Goal: Contribute content: Add original content to the website for others to see

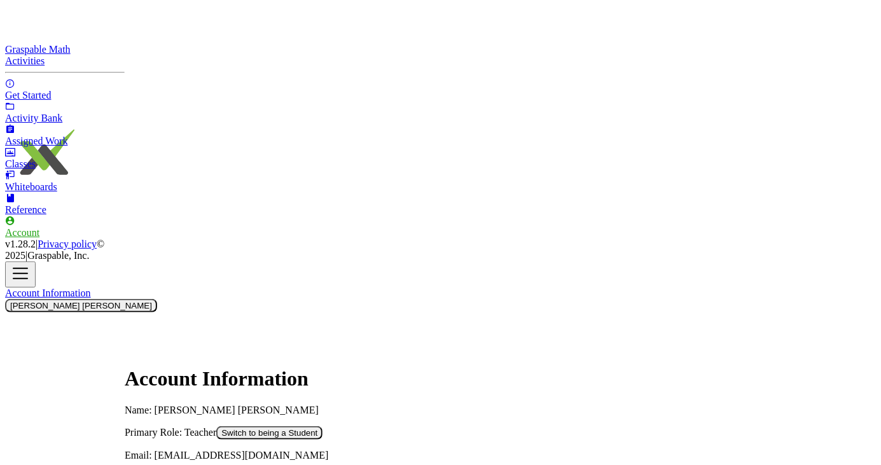
click at [24, 124] on link "Activity Bank" at bounding box center [65, 112] width 120 height 23
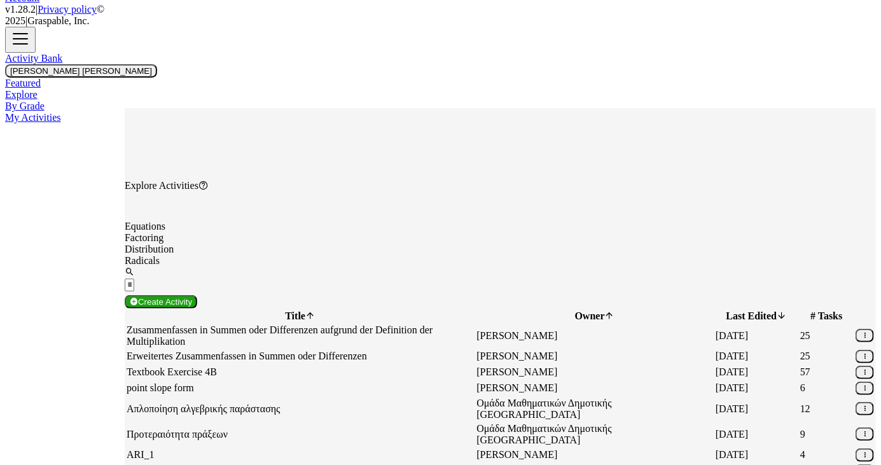
scroll to position [240, 0]
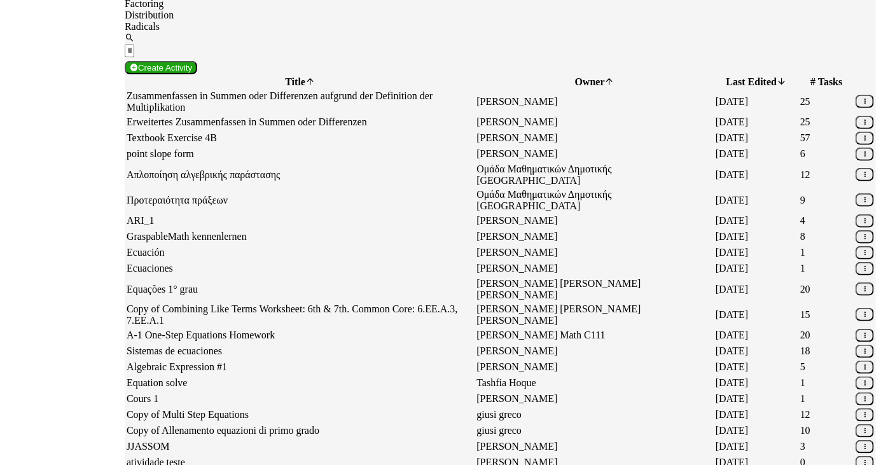
scroll to position [485, 0]
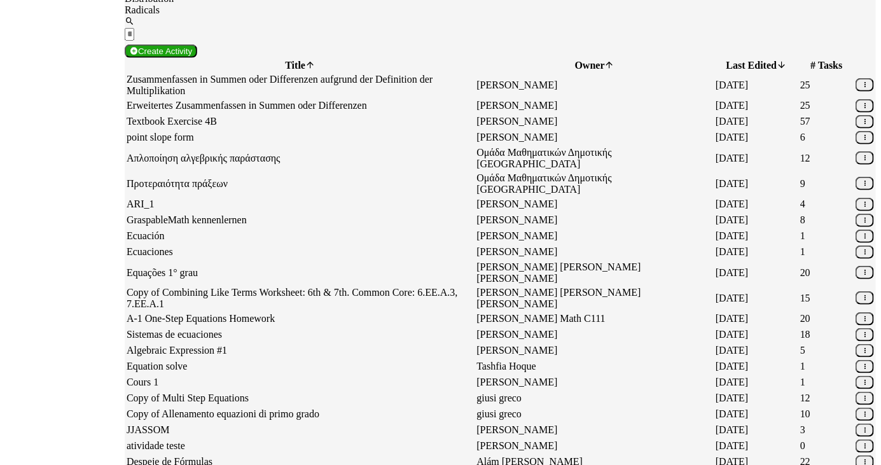
click at [764, 423] on td "16/6/2025" at bounding box center [756, 430] width 83 height 15
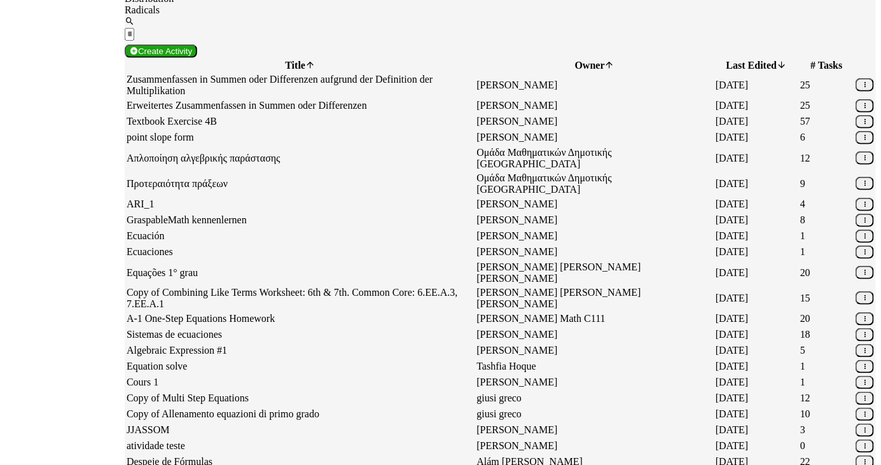
click at [405, 375] on td "Cours 1" at bounding box center [300, 382] width 348 height 15
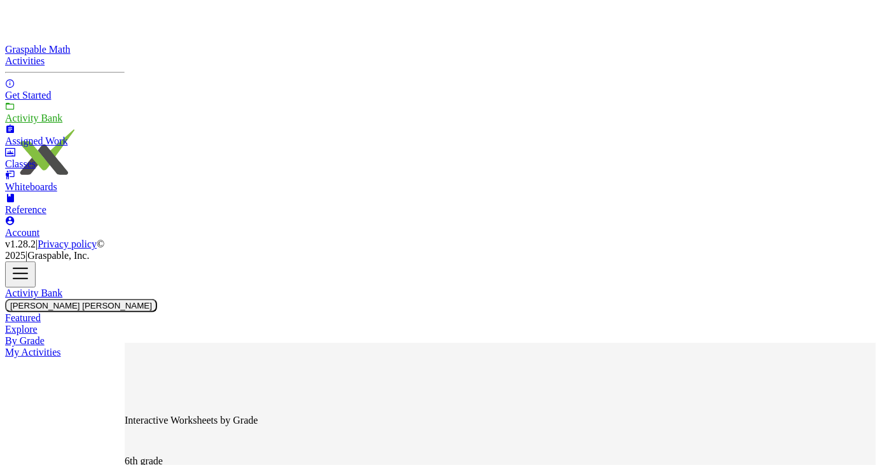
click at [214, 464] on span "7th grade" at bounding box center [500, 472] width 751 height 11
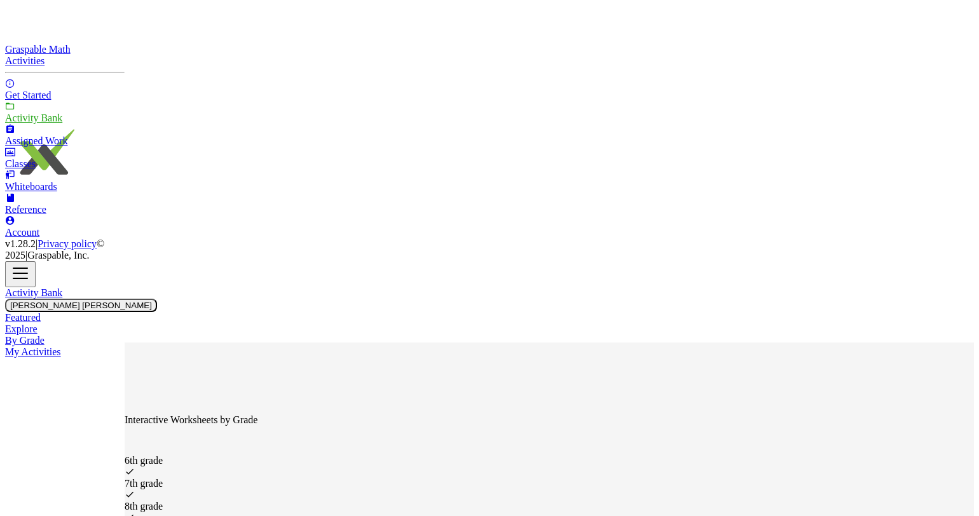
scroll to position [23, 0]
click at [59, 170] on link "Classes" at bounding box center [65, 158] width 120 height 23
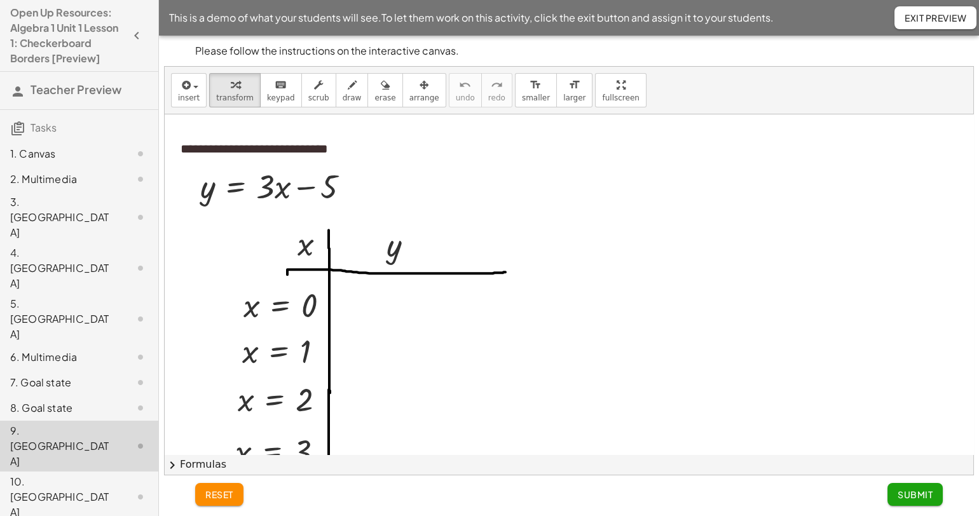
click at [32, 181] on div "2. Multimedia" at bounding box center [61, 179] width 102 height 15
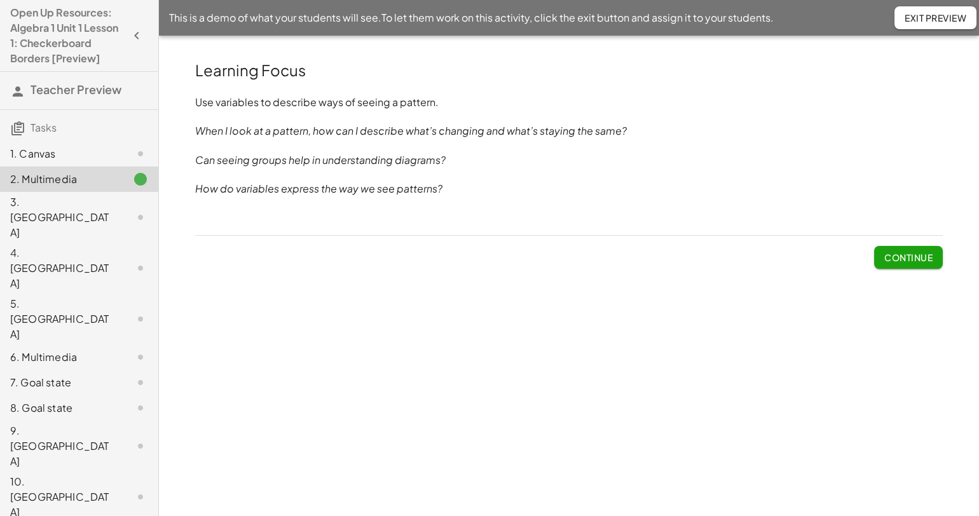
click at [33, 205] on div "3. Canvas" at bounding box center [61, 218] width 102 height 46
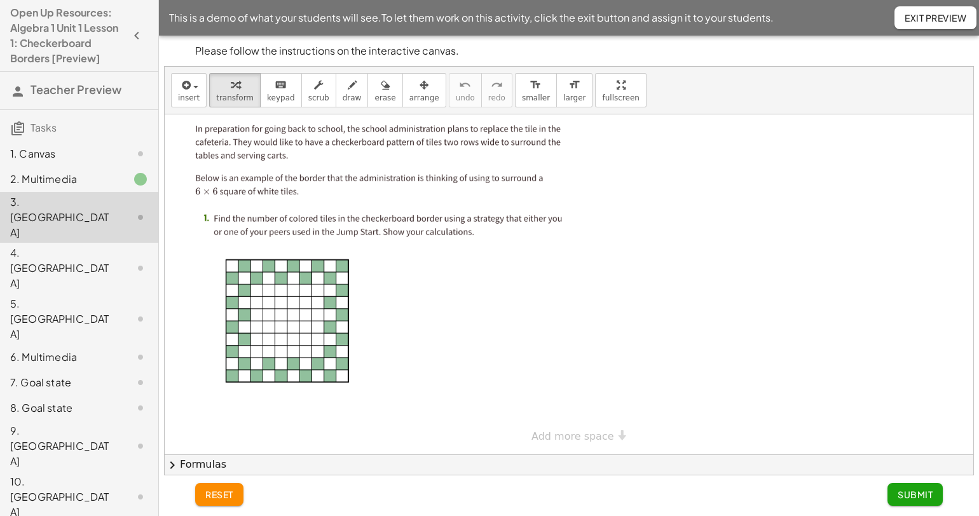
click at [34, 245] on div "4. Canvas" at bounding box center [61, 268] width 102 height 46
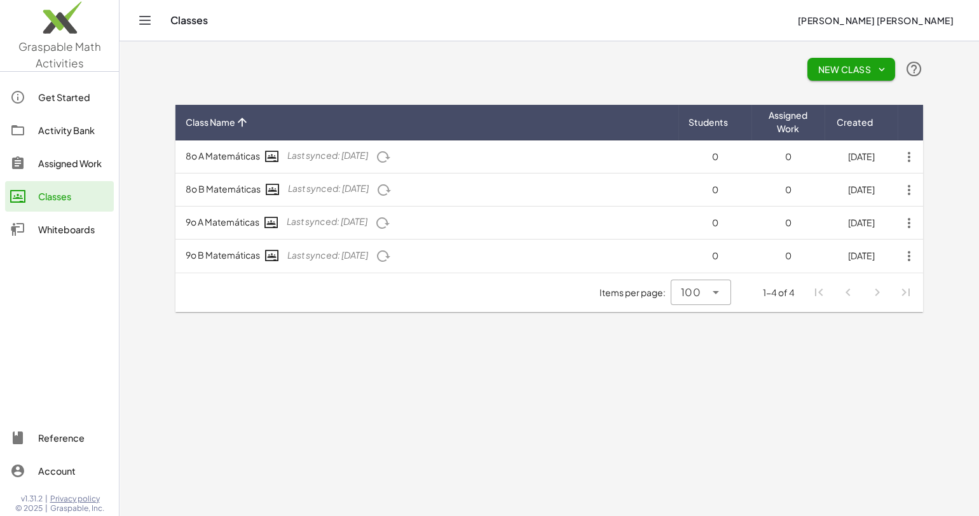
click at [24, 134] on icon at bounding box center [17, 130] width 15 height 15
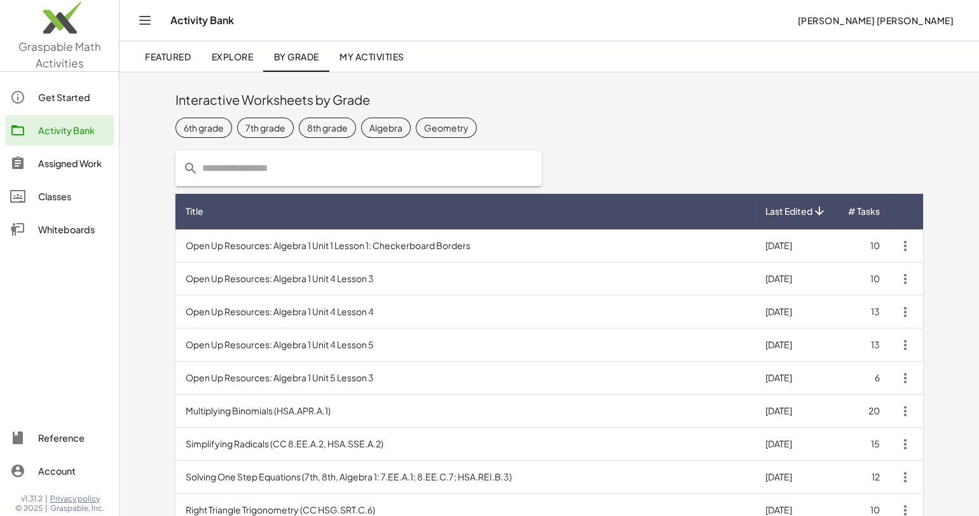
click at [148, 303] on div "Interactive Worksheets by Grade 6th grade 7th grade 8th grade Algebra Geometry …" at bounding box center [550, 406] width 860 height 668
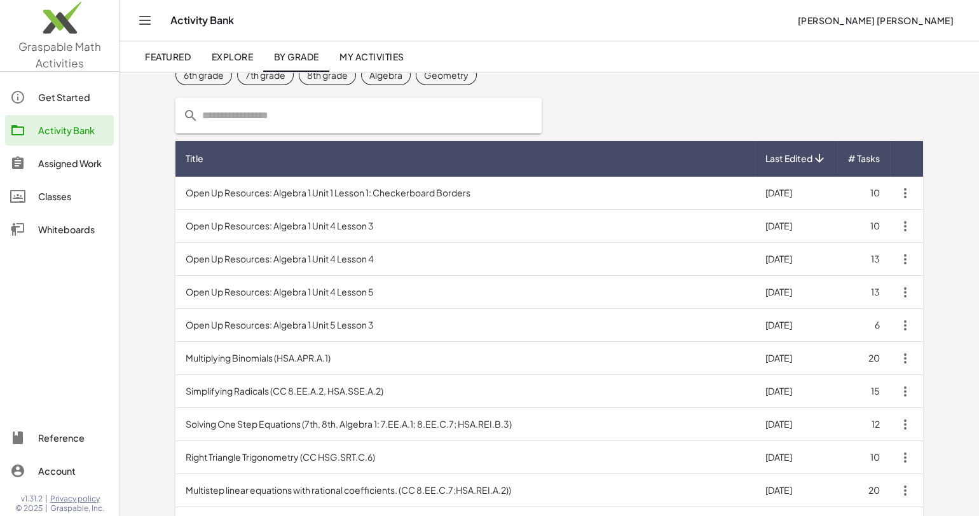
scroll to position [50, 0]
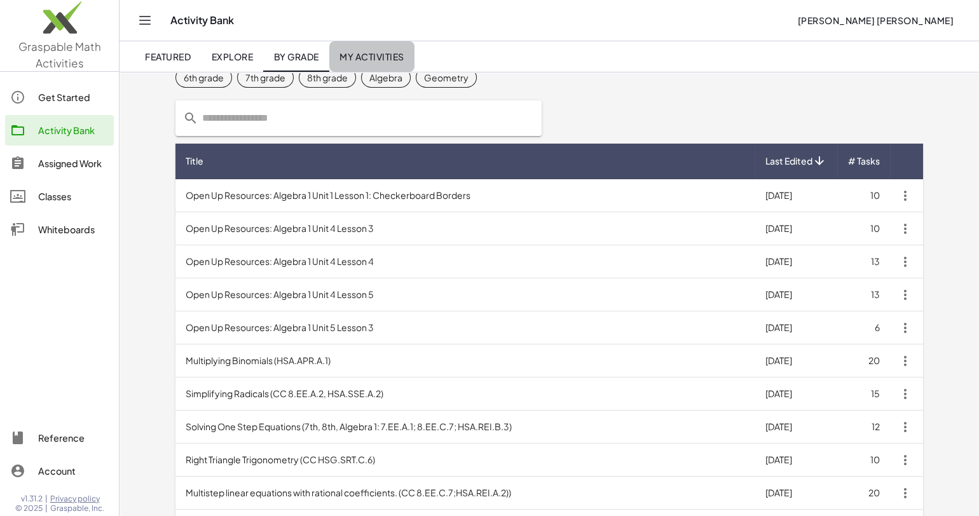
click at [380, 57] on span "My Activities" at bounding box center [372, 56] width 65 height 11
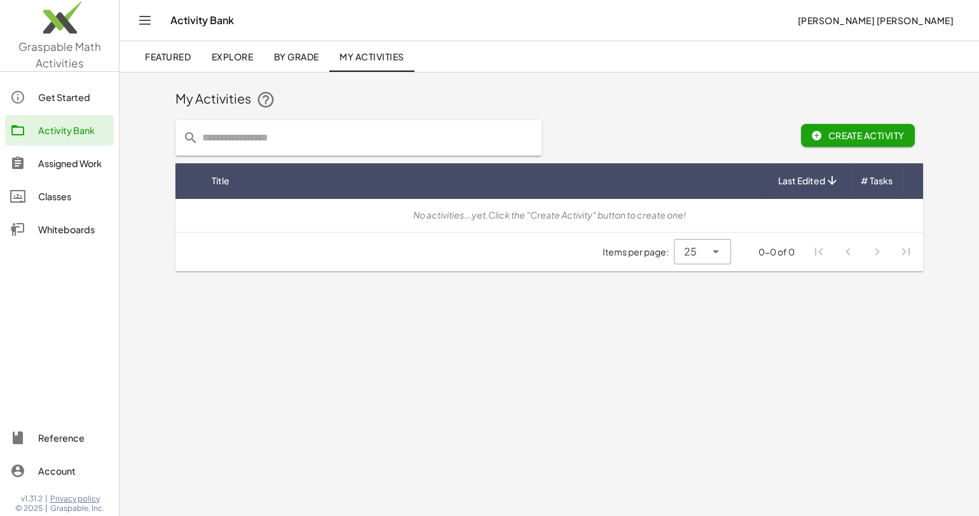
click at [300, 62] on link "By Grade" at bounding box center [295, 56] width 65 height 31
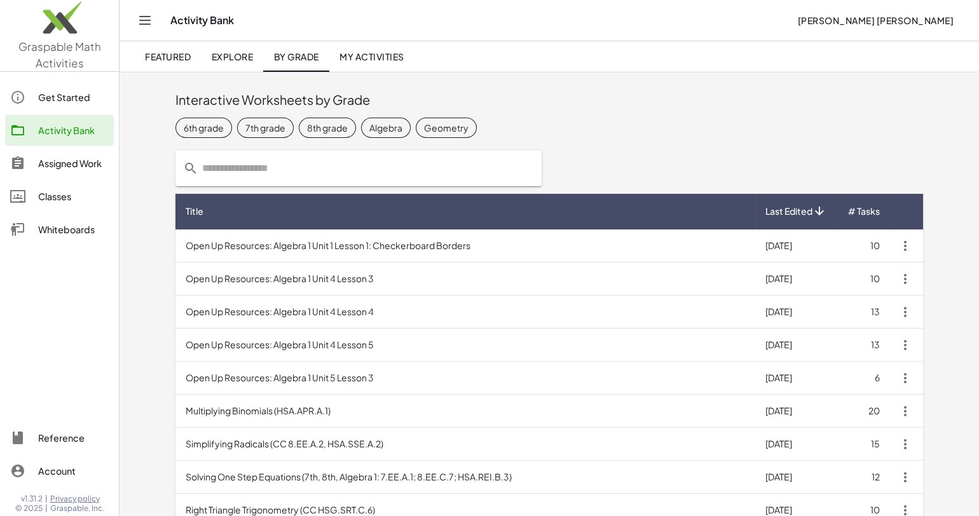
click at [232, 60] on span "Explore" at bounding box center [232, 56] width 42 height 11
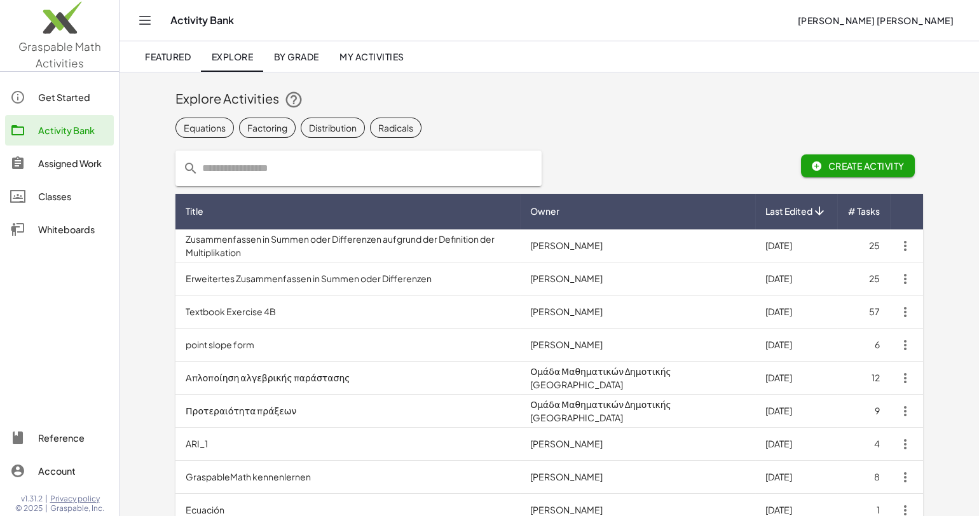
click at [166, 55] on span "Featured" at bounding box center [168, 56] width 46 height 11
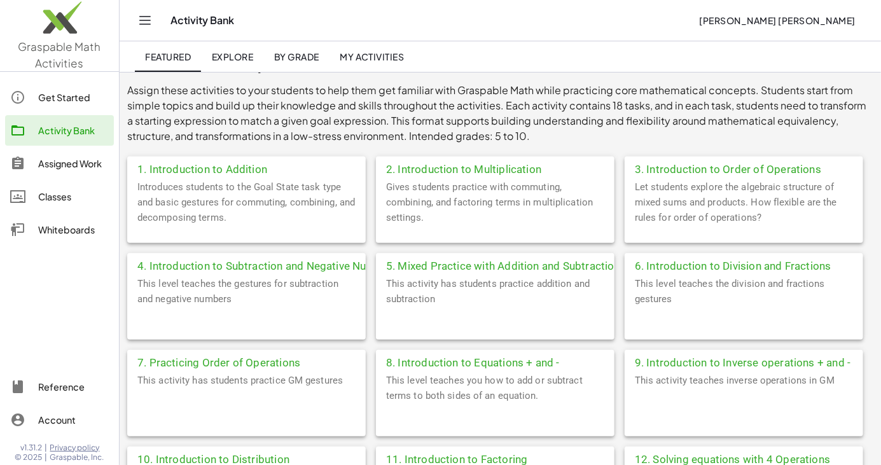
scroll to position [234, 0]
click at [671, 170] on div "3. Introduction to Order of Operations" at bounding box center [743, 167] width 238 height 23
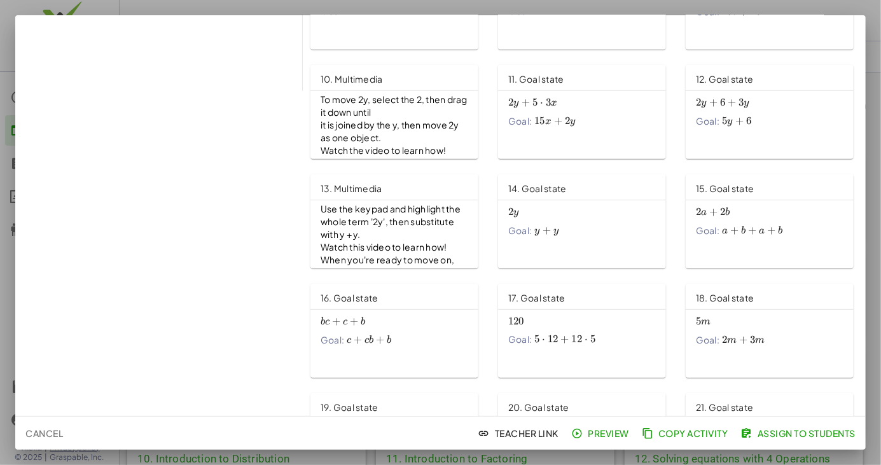
scroll to position [342, 0]
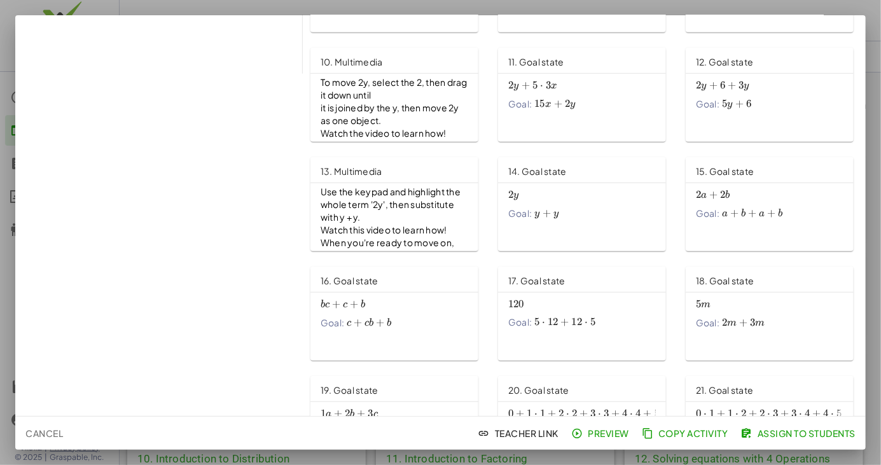
click at [725, 414] on span "+" at bounding box center [721, 413] width 8 height 13
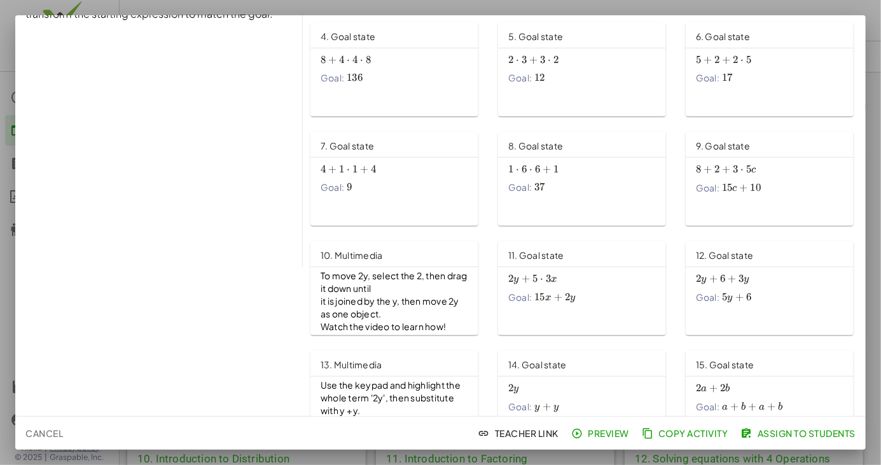
scroll to position [138, 0]
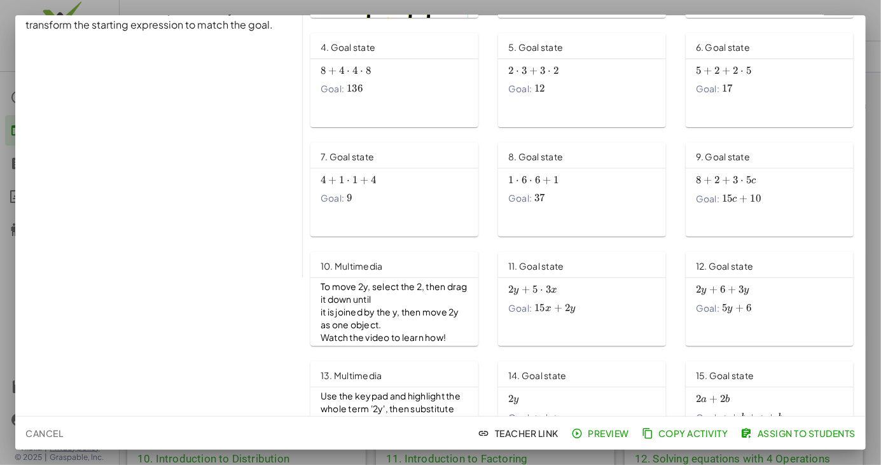
click at [34, 431] on span "Cancel" at bounding box center [44, 432] width 38 height 11
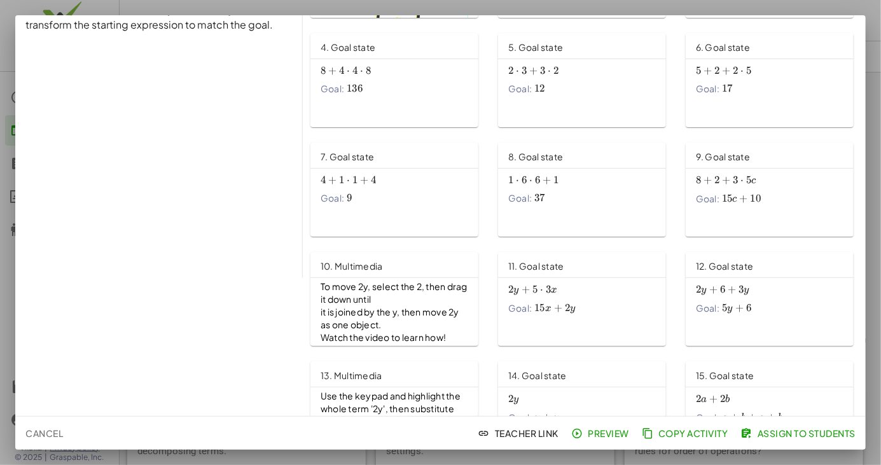
scroll to position [234, 0]
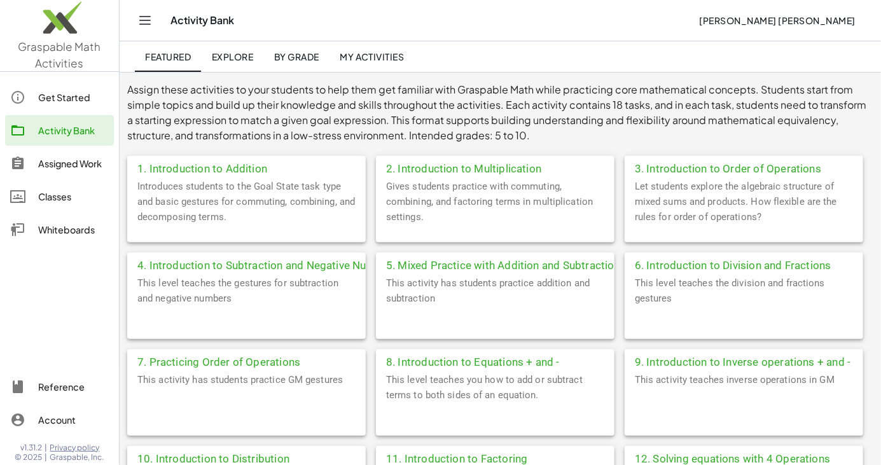
click at [237, 60] on span "Explore" at bounding box center [232, 56] width 42 height 11
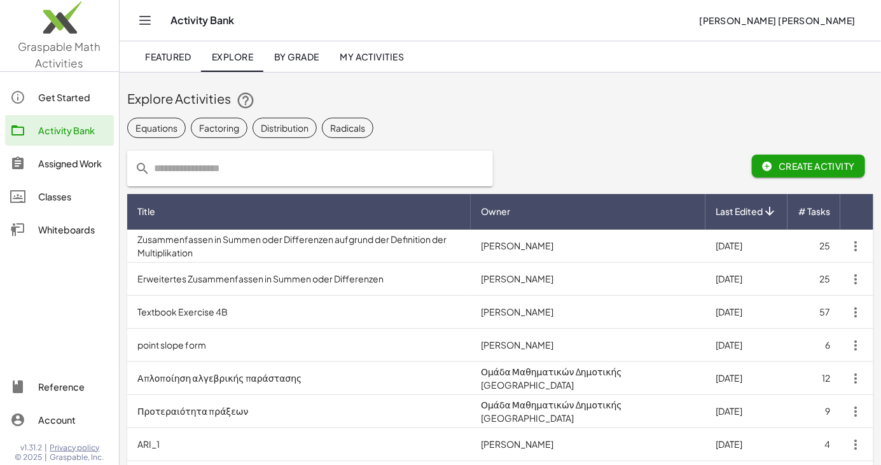
click at [796, 163] on span "Create Activity" at bounding box center [808, 165] width 93 height 11
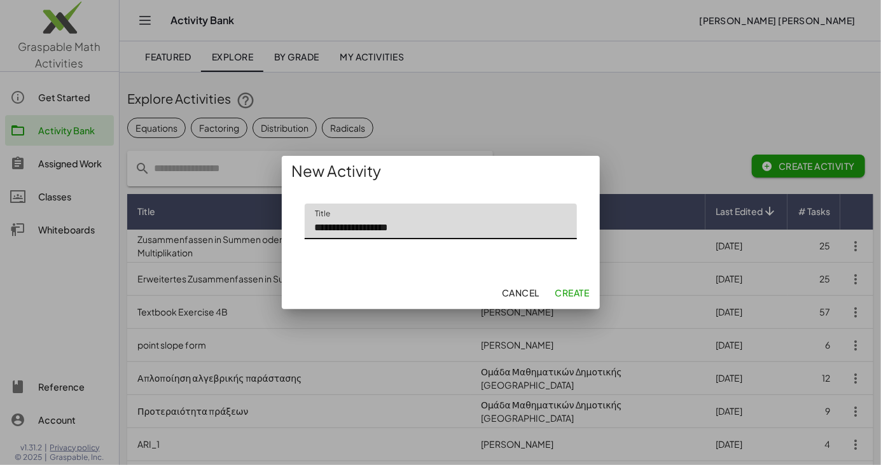
type input "**********"
click at [567, 288] on span "Create" at bounding box center [572, 292] width 34 height 11
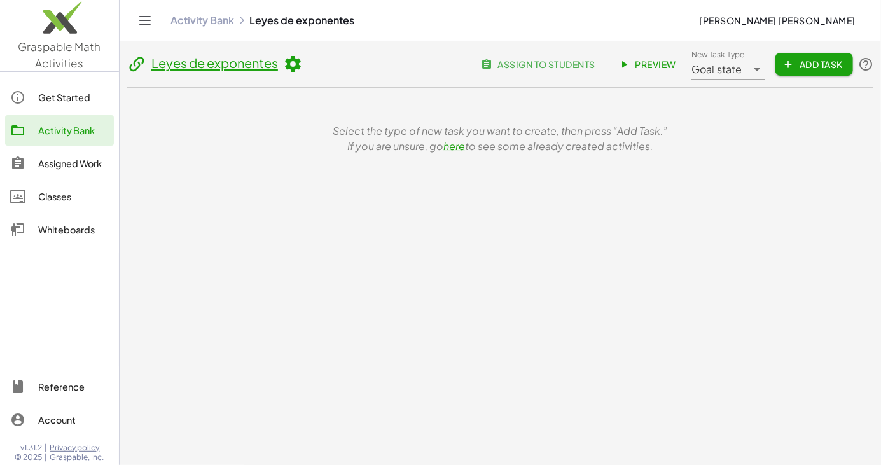
click at [453, 146] on link "here" at bounding box center [454, 145] width 22 height 13
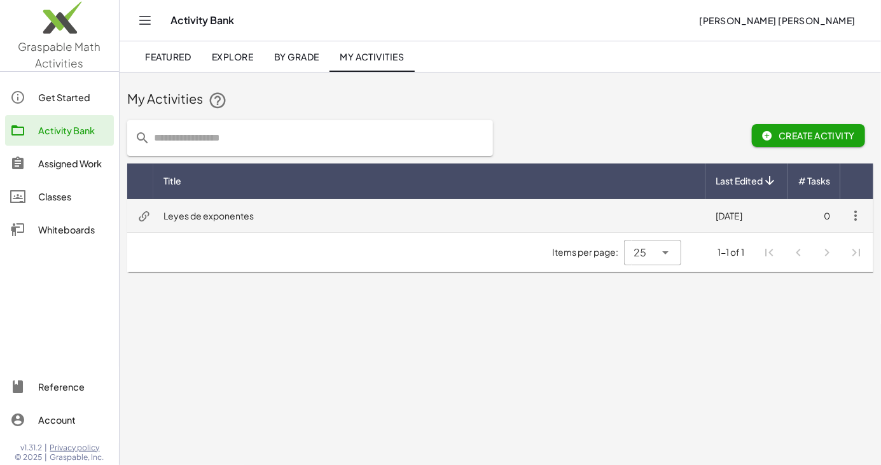
click at [854, 214] on icon "button" at bounding box center [855, 215] width 15 height 15
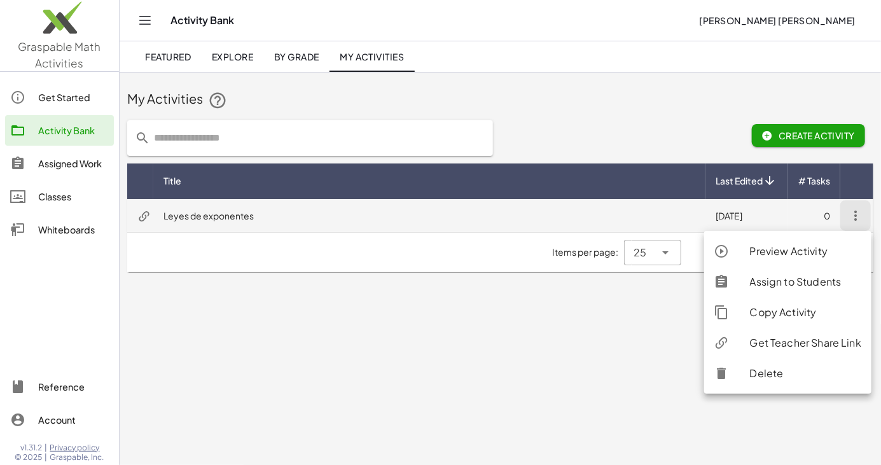
click at [230, 219] on td "Leyes de exponentes" at bounding box center [429, 215] width 552 height 33
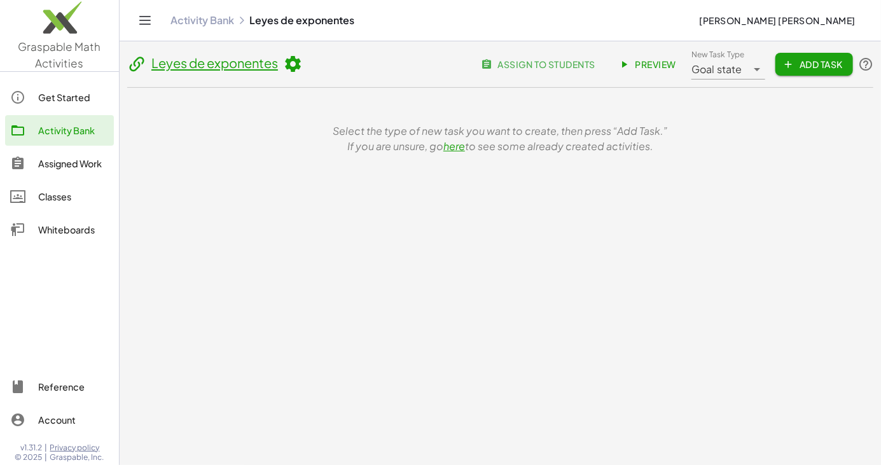
click at [806, 67] on span "Add Task" at bounding box center [813, 64] width 57 height 11
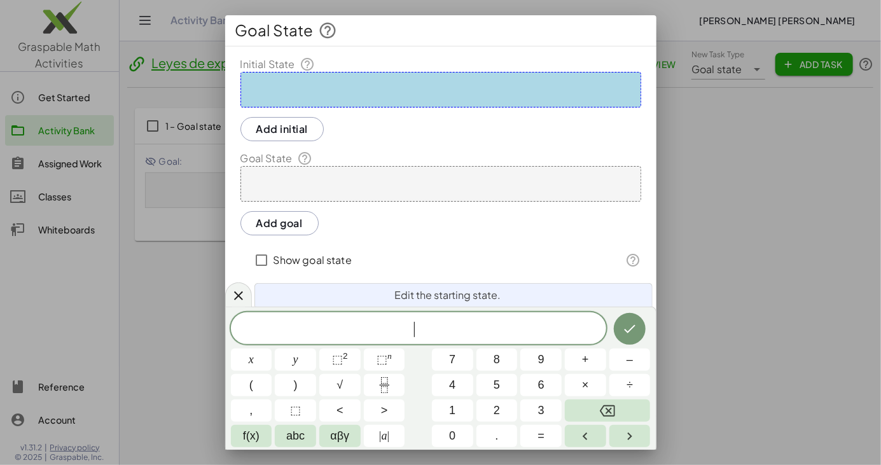
click at [249, 359] on span "x" at bounding box center [251, 359] width 5 height 17
click at [340, 359] on span "⬚" at bounding box center [337, 359] width 11 height 13
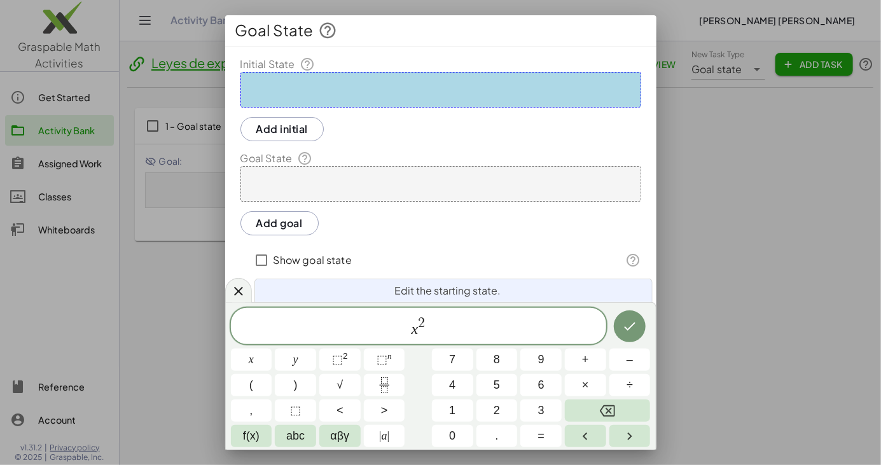
click at [581, 387] on button "×" at bounding box center [585, 385] width 41 height 22
click at [246, 361] on button "x" at bounding box center [251, 359] width 41 height 22
click at [242, 438] on button "f(x)" at bounding box center [251, 436] width 41 height 22
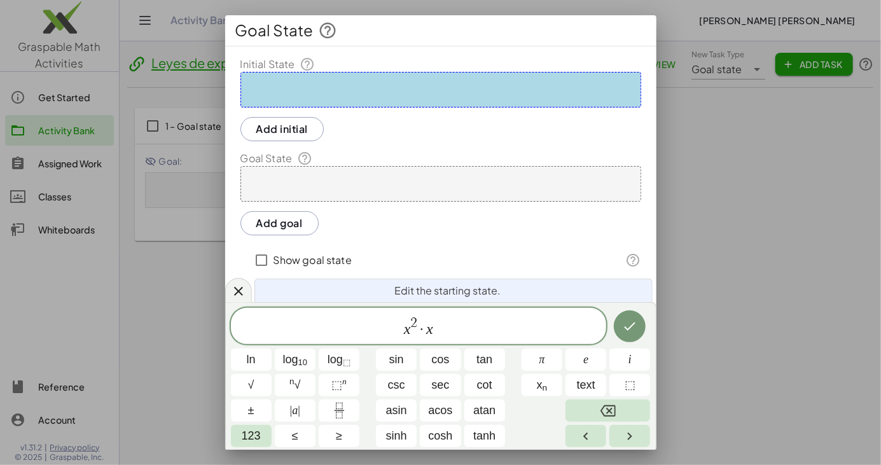
click at [294, 439] on span "≤" at bounding box center [295, 435] width 6 height 17
click at [249, 437] on span "123" at bounding box center [251, 435] width 19 height 17
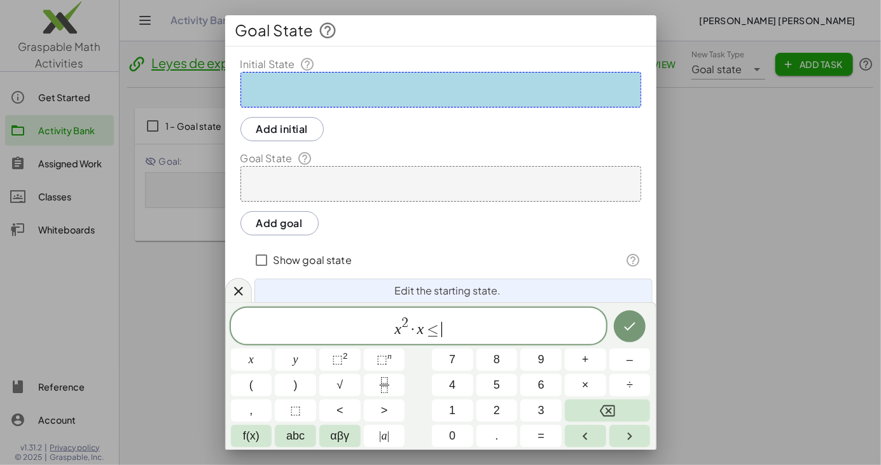
click at [296, 434] on span "abc" at bounding box center [295, 435] width 18 height 17
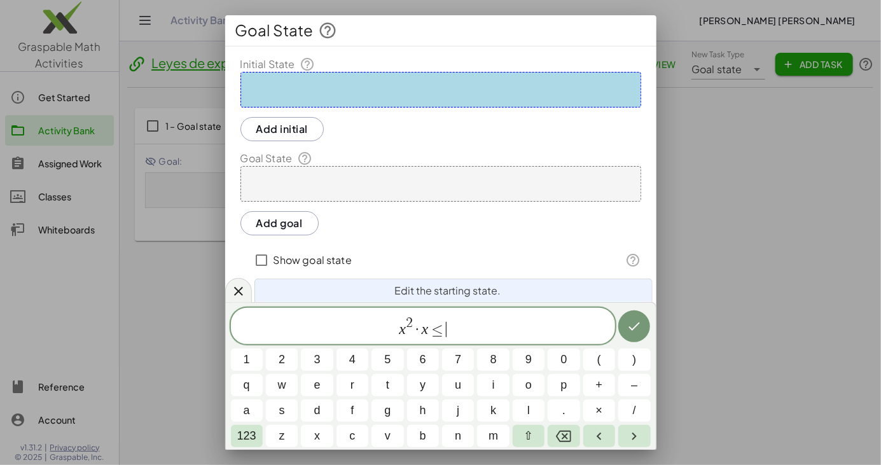
click at [240, 438] on span "123" at bounding box center [246, 435] width 19 height 17
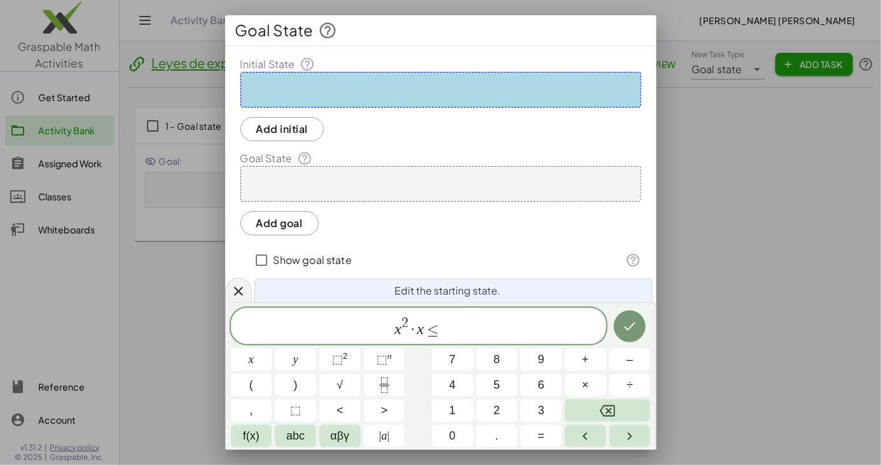
click at [341, 437] on span "αβγ" at bounding box center [339, 435] width 19 height 17
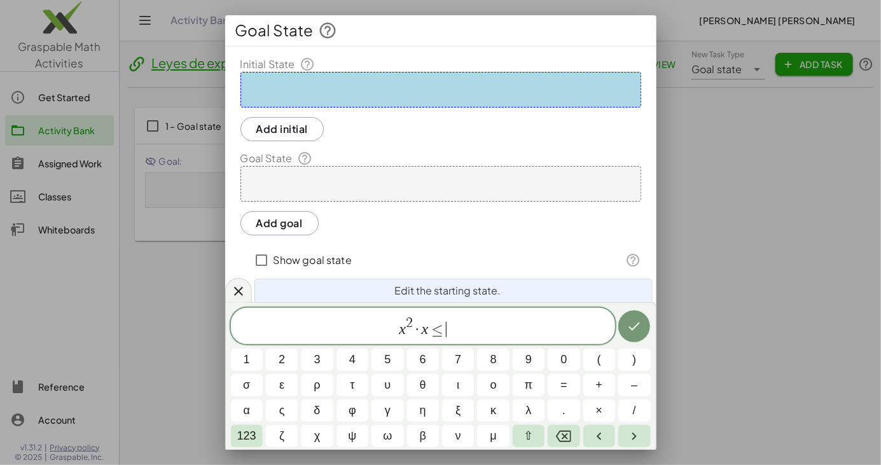
click at [247, 436] on span "123" at bounding box center [246, 435] width 19 height 17
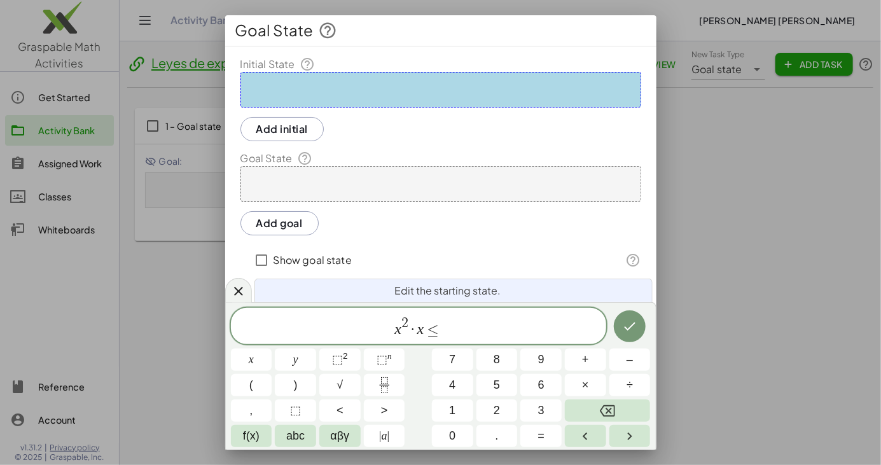
click at [605, 411] on icon "Backspace" at bounding box center [607, 410] width 15 height 15
click at [606, 409] on icon "Backspace" at bounding box center [607, 410] width 15 height 15
click at [385, 357] on span "⬚" at bounding box center [381, 359] width 11 height 13
click at [446, 359] on button "7" at bounding box center [452, 359] width 41 height 22
click at [581, 387] on button "×" at bounding box center [585, 385] width 41 height 22
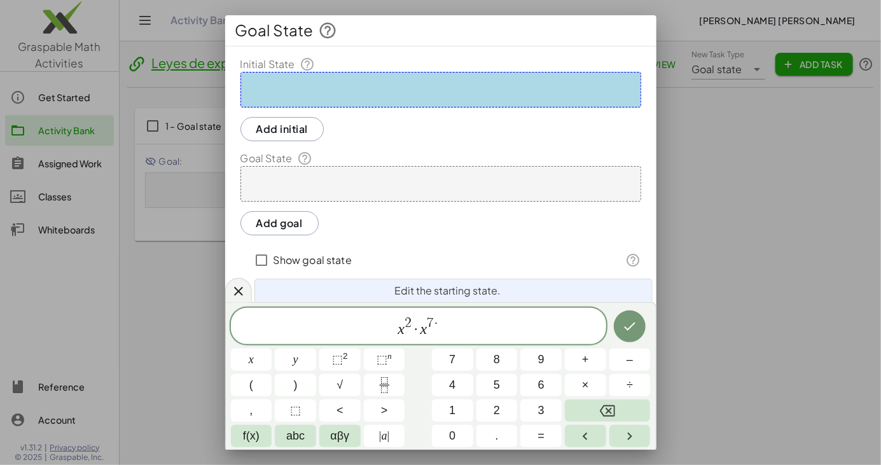
click at [596, 415] on button "Backspace" at bounding box center [607, 410] width 85 height 22
click at [628, 434] on icon "Right arrow" at bounding box center [629, 436] width 15 height 15
click at [586, 390] on span "×" at bounding box center [585, 384] width 7 height 17
click at [249, 362] on span "x" at bounding box center [251, 359] width 5 height 17
click at [385, 357] on span "⬚" at bounding box center [381, 359] width 11 height 13
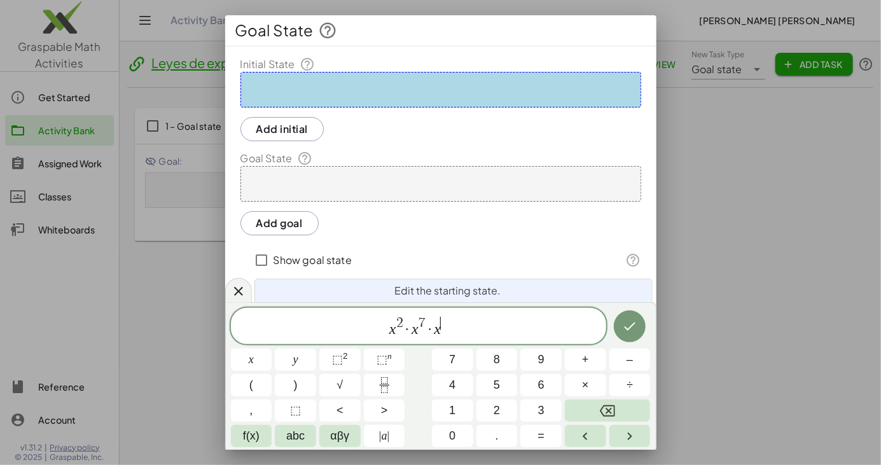
click at [453, 391] on span "4" at bounding box center [452, 384] width 6 height 17
click at [625, 327] on icon "Done" at bounding box center [629, 326] width 11 height 8
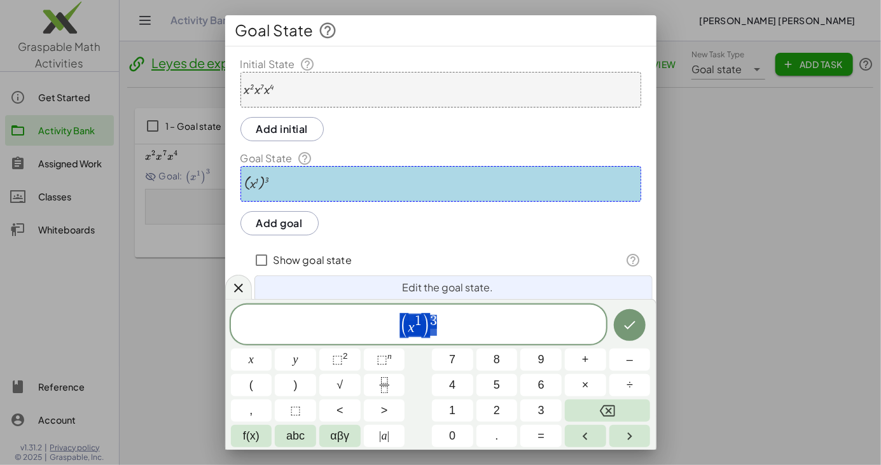
click at [250, 355] on span "x" at bounding box center [251, 359] width 5 height 17
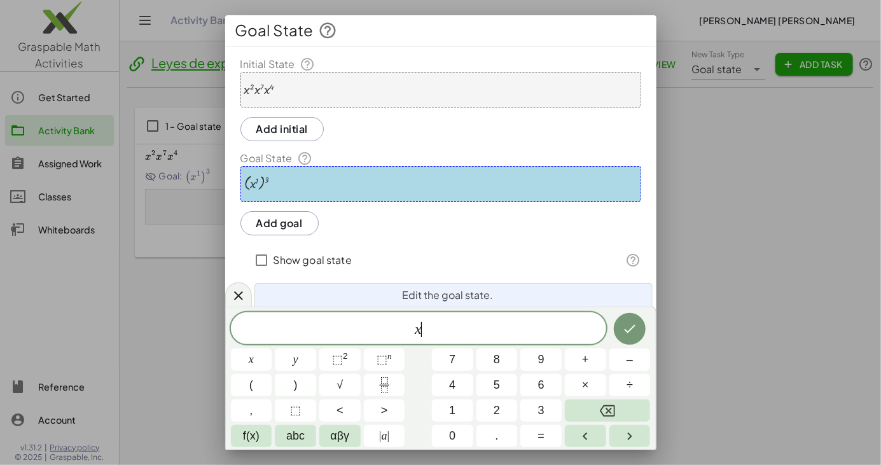
click at [375, 357] on button "⬚ n" at bounding box center [384, 359] width 41 height 22
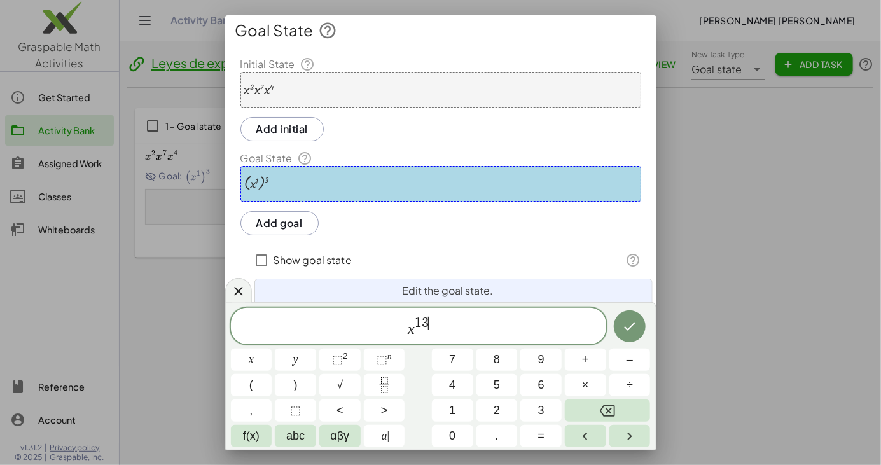
click at [626, 321] on icon "Done" at bounding box center [629, 326] width 15 height 15
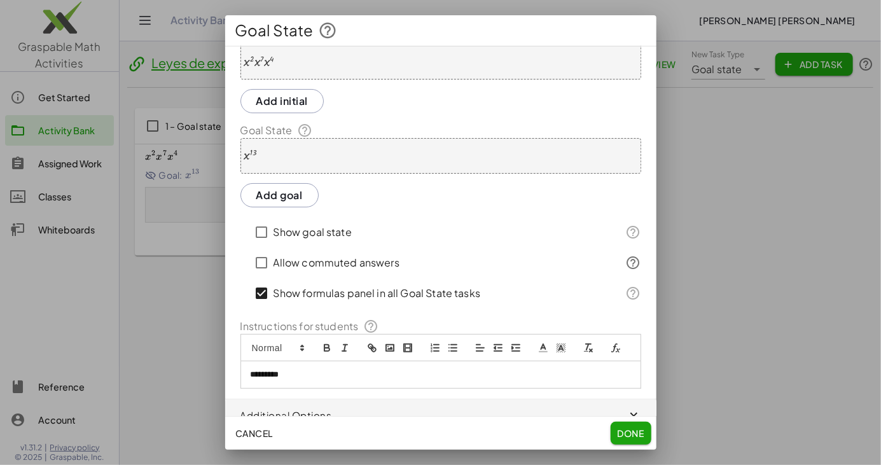
scroll to position [41, 0]
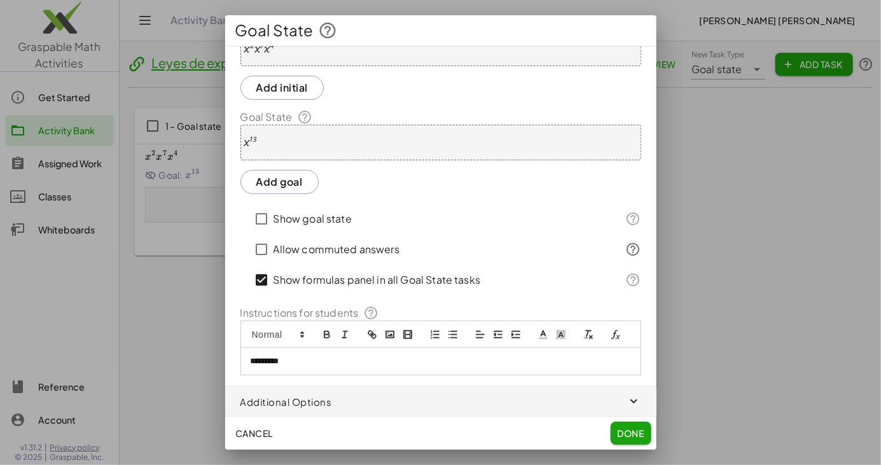
click at [633, 400] on icon "button" at bounding box center [633, 401] width 15 height 15
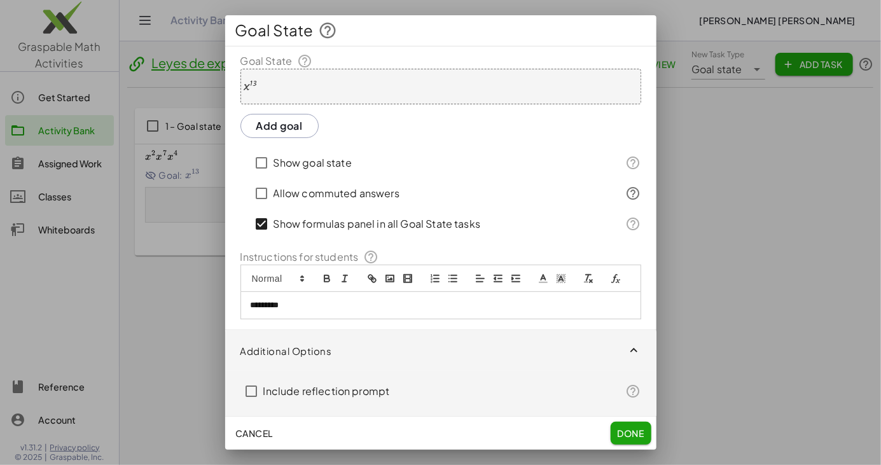
click at [630, 432] on span "Done" at bounding box center [630, 432] width 27 height 11
click at [635, 427] on span "Done" at bounding box center [630, 432] width 27 height 11
click at [633, 431] on span "Done" at bounding box center [630, 432] width 27 height 11
click at [635, 432] on span "Done" at bounding box center [630, 432] width 27 height 11
click at [633, 432] on span "Done" at bounding box center [630, 432] width 27 height 11
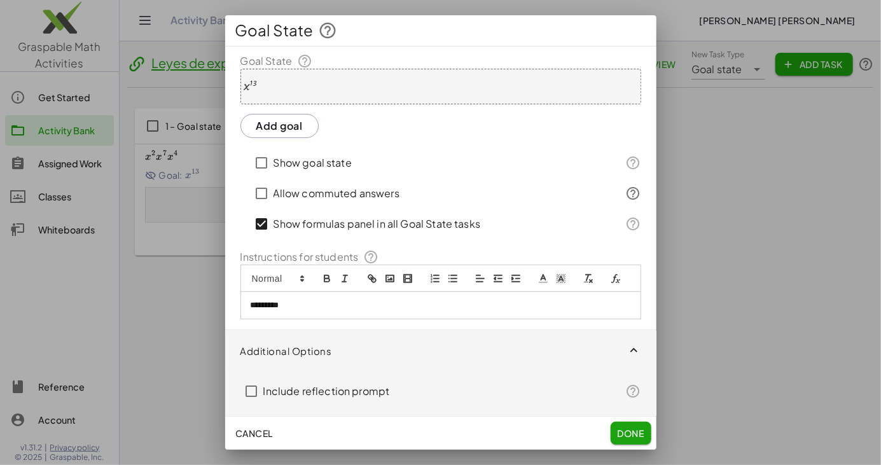
scroll to position [0, 0]
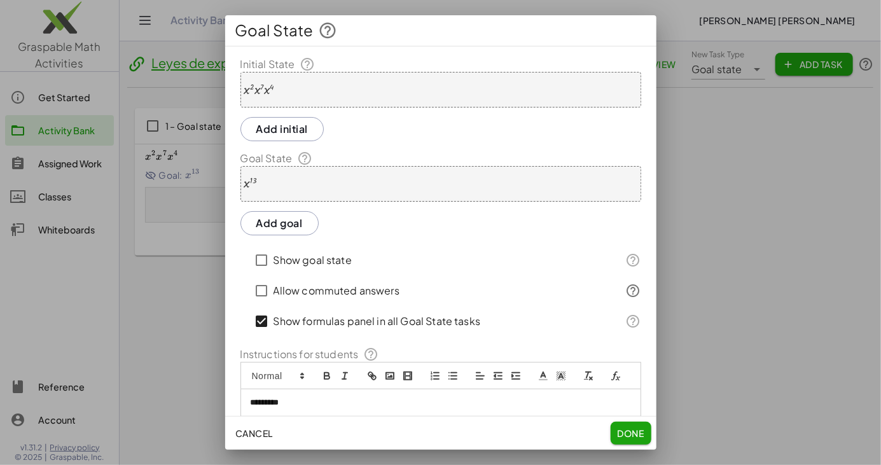
click at [281, 91] on div "· x 2 · x 7 · x 4" at bounding box center [440, 90] width 401 height 36
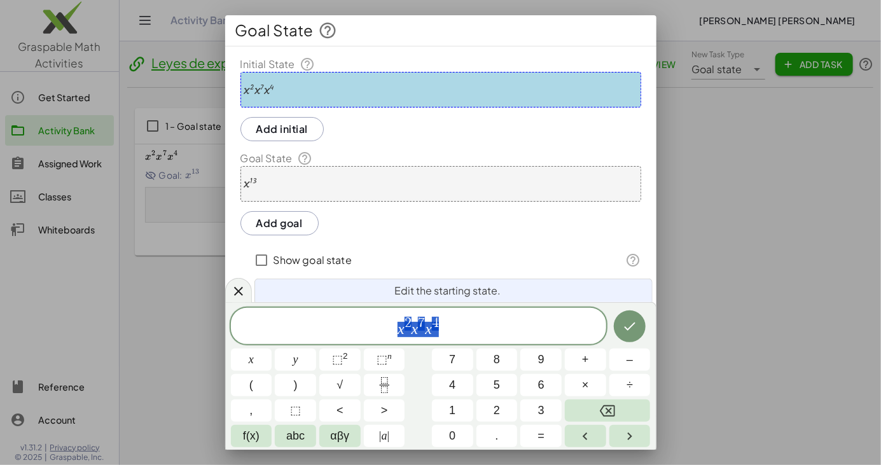
click at [451, 328] on span "x 2 x 7 x 4" at bounding box center [418, 326] width 375 height 23
click at [581, 385] on button "×" at bounding box center [585, 385] width 41 height 22
click at [251, 359] on span "x" at bounding box center [251, 359] width 5 height 17
click at [383, 354] on span "⬚" at bounding box center [381, 359] width 11 height 13
click at [624, 359] on button "–" at bounding box center [629, 359] width 41 height 22
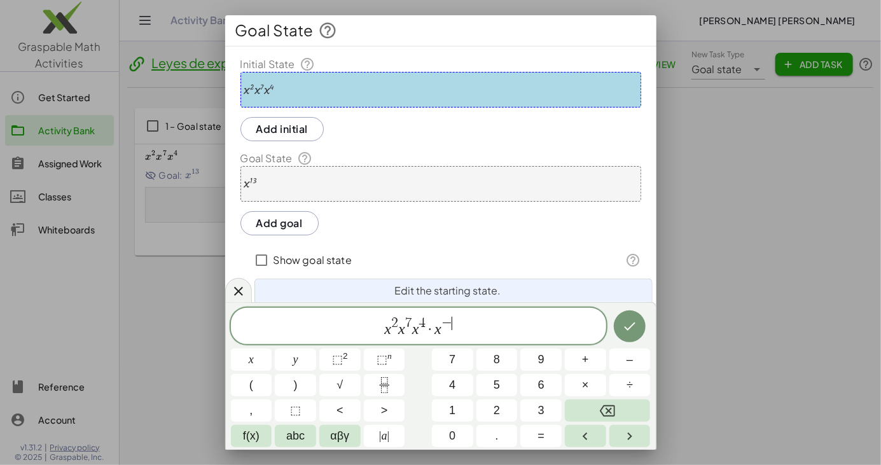
click at [536, 389] on button "6" at bounding box center [540, 385] width 41 height 22
click at [627, 329] on icon "Done" at bounding box center [629, 326] width 15 height 15
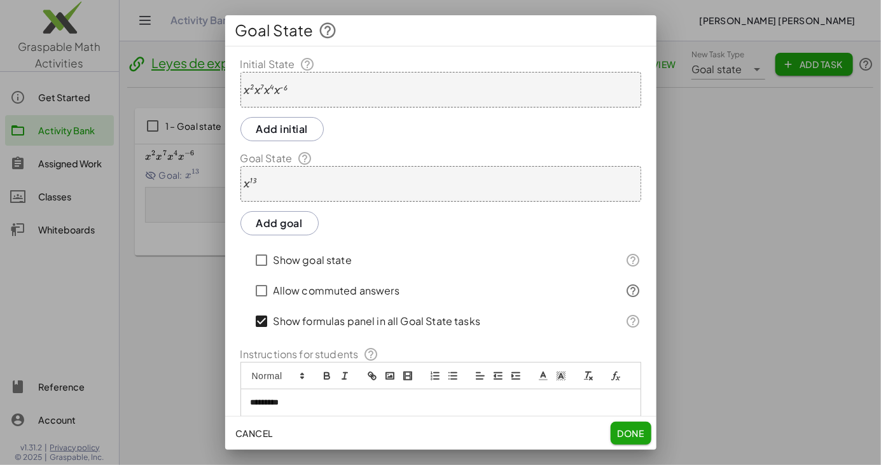
click at [271, 130] on button "Add initial" at bounding box center [282, 129] width 84 height 24
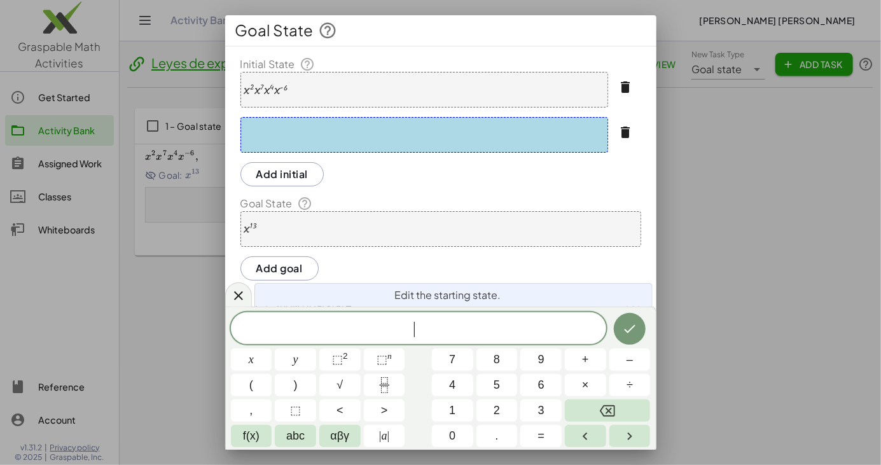
click at [259, 230] on div "x 13" at bounding box center [440, 229] width 401 height 36
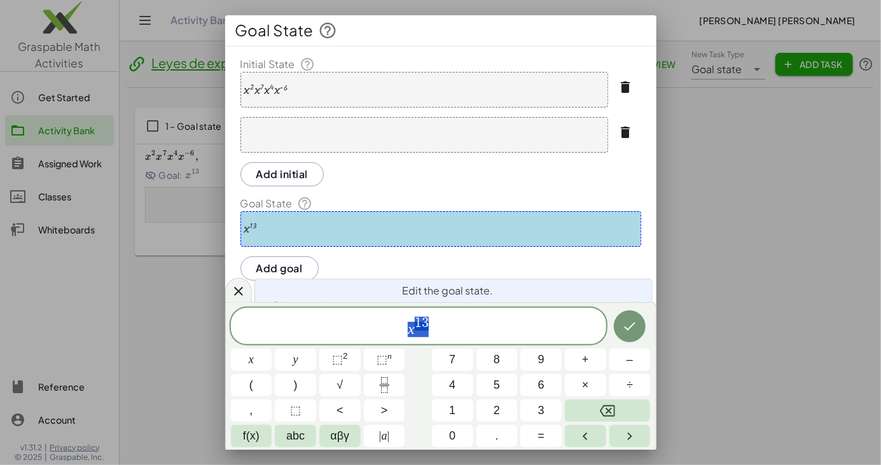
click at [436, 322] on span "x 1 3" at bounding box center [418, 326] width 375 height 23
click at [584, 437] on icon "Left arrow" at bounding box center [584, 436] width 15 height 15
click at [606, 410] on icon "Backspace" at bounding box center [607, 410] width 15 height 15
click at [607, 413] on icon "Backspace" at bounding box center [607, 410] width 15 height 11
click at [453, 353] on span "7" at bounding box center [452, 359] width 6 height 17
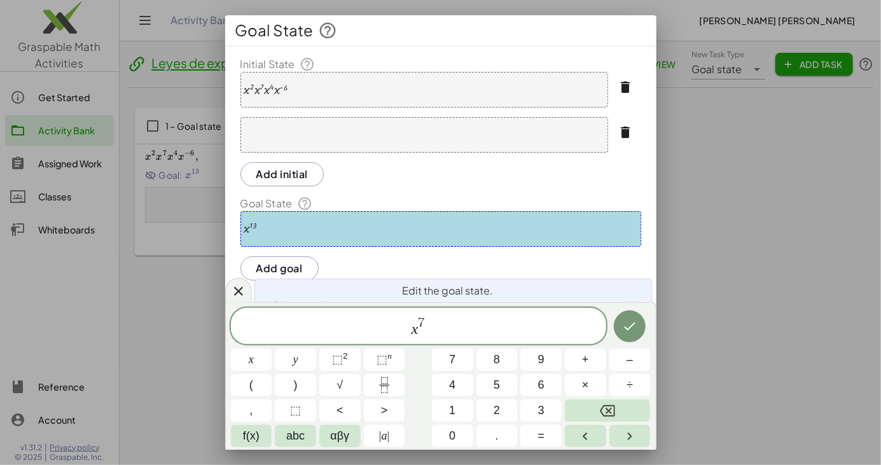
click at [630, 326] on icon "Done" at bounding box center [629, 326] width 15 height 15
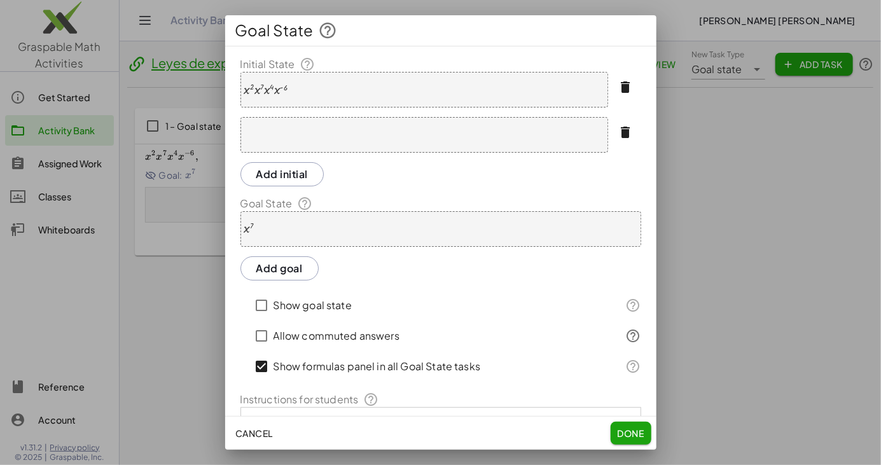
click at [626, 435] on span "Done" at bounding box center [630, 432] width 27 height 11
click at [628, 431] on span "Done" at bounding box center [630, 432] width 27 height 11
click at [628, 432] on span "Done" at bounding box center [630, 432] width 27 height 11
click at [628, 431] on span "Done" at bounding box center [630, 432] width 27 height 11
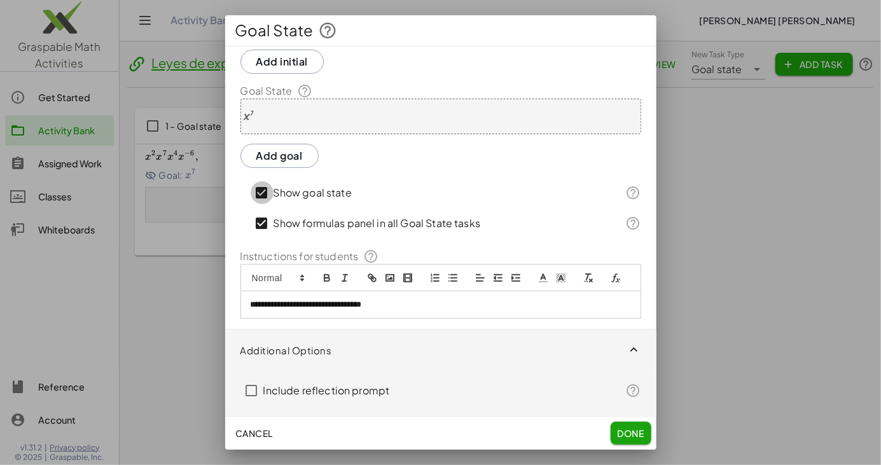
scroll to position [112, 0]
click at [629, 429] on span "Done" at bounding box center [630, 432] width 27 height 11
click at [626, 432] on span "Done" at bounding box center [630, 432] width 27 height 11
click at [628, 433] on span "Done" at bounding box center [630, 432] width 27 height 11
click at [628, 432] on span "Done" at bounding box center [630, 432] width 27 height 11
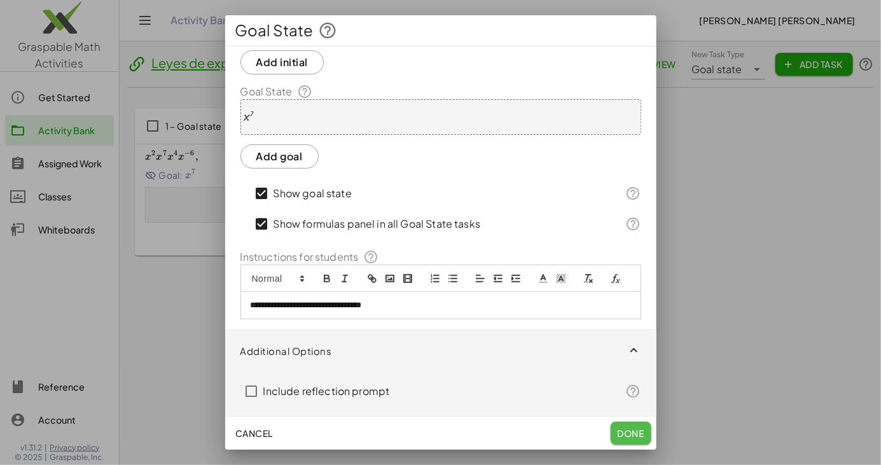
click at [628, 432] on span "Done" at bounding box center [630, 432] width 27 height 11
click at [415, 303] on p "**********" at bounding box center [441, 305] width 380 height 11
click at [633, 432] on span "Done" at bounding box center [630, 432] width 27 height 11
click at [633, 350] on icon "button" at bounding box center [633, 350] width 15 height 15
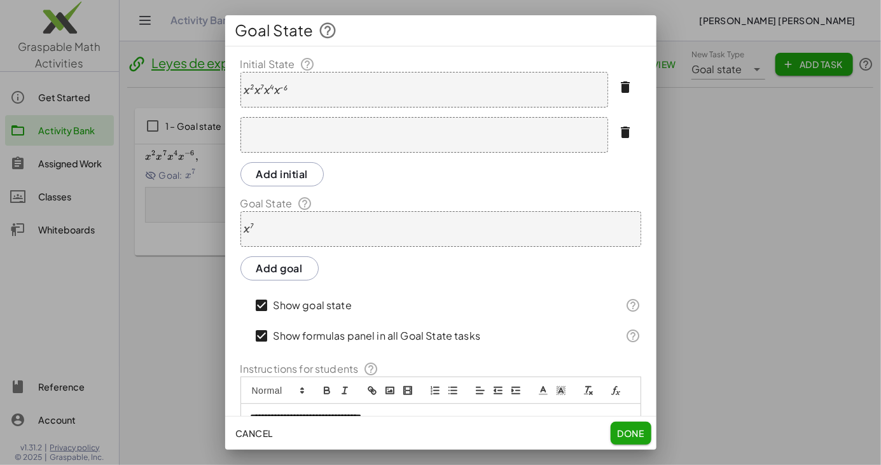
scroll to position [56, 0]
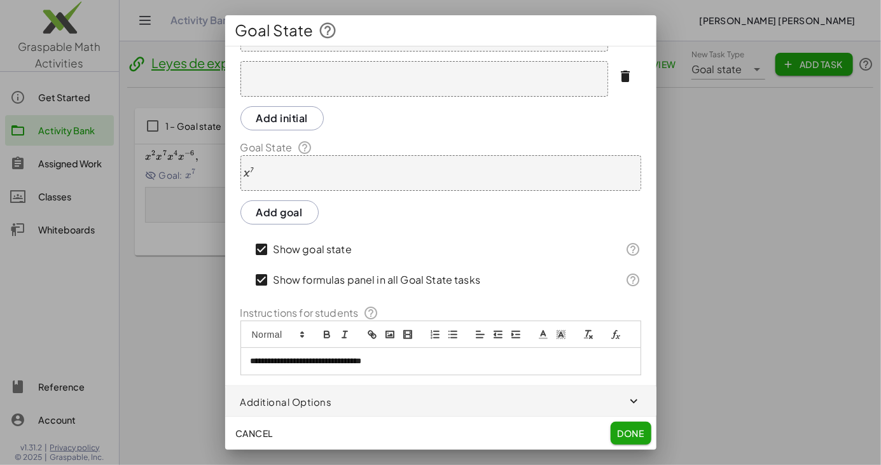
click at [628, 432] on span "Done" at bounding box center [630, 432] width 27 height 11
click at [630, 432] on span "Done" at bounding box center [630, 432] width 27 height 11
click at [631, 431] on span "Done" at bounding box center [630, 432] width 27 height 11
click at [630, 431] on span "Done" at bounding box center [630, 432] width 27 height 11
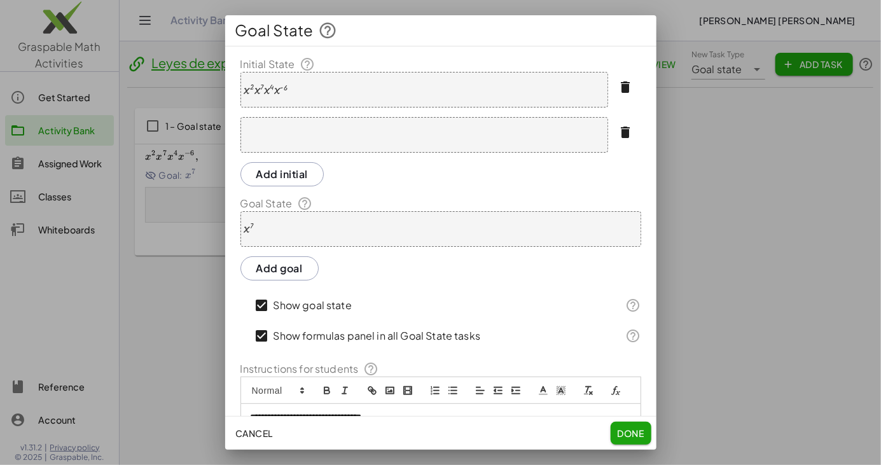
click at [630, 437] on span "Done" at bounding box center [630, 432] width 27 height 11
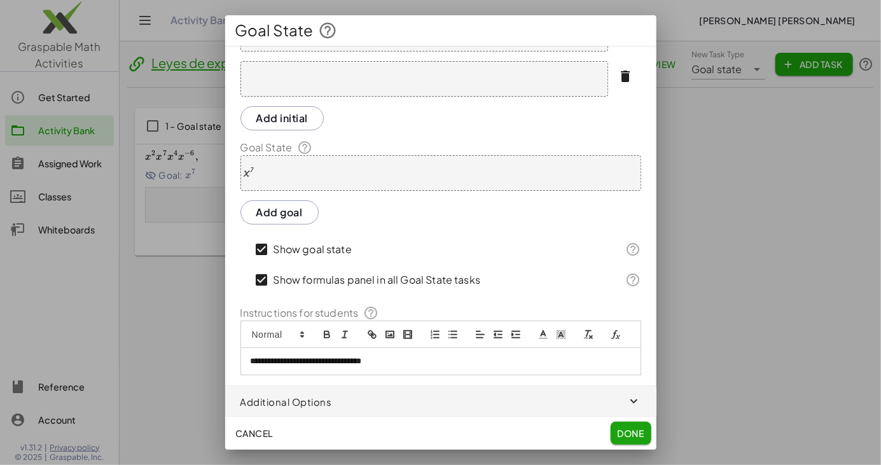
click at [628, 435] on span "Done" at bounding box center [630, 432] width 27 height 11
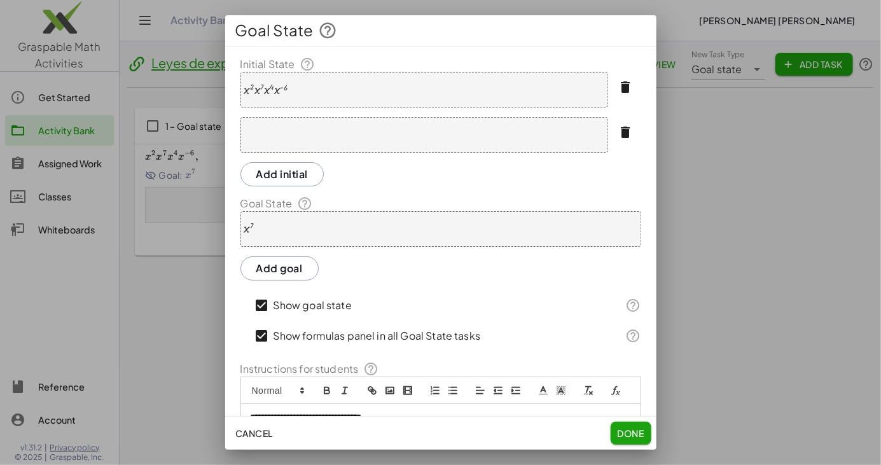
click at [328, 29] on icon at bounding box center [328, 30] width 19 height 19
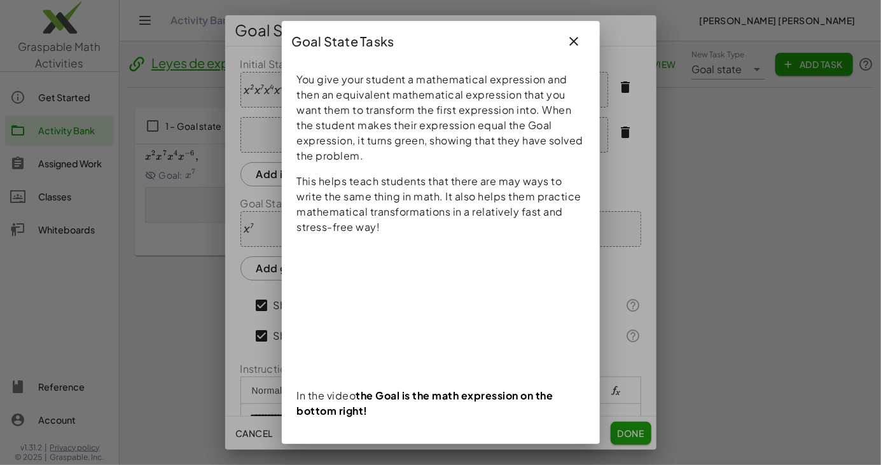
click at [573, 41] on icon "button" at bounding box center [574, 41] width 15 height 15
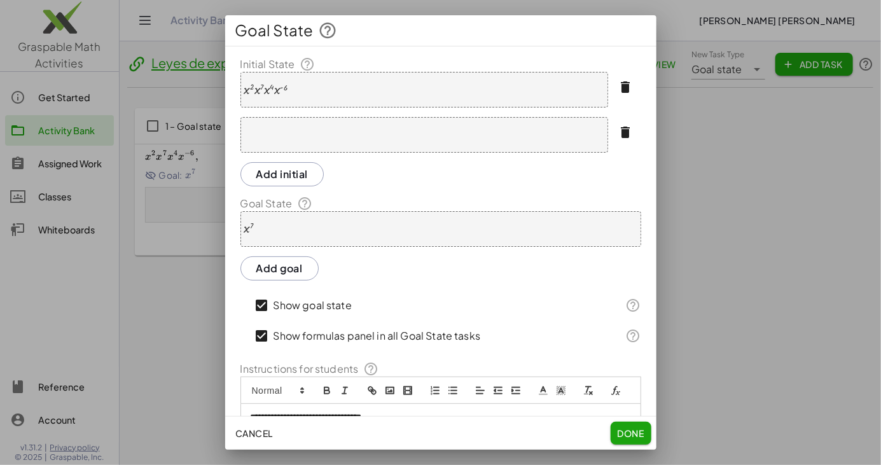
click at [624, 436] on span "Done" at bounding box center [630, 432] width 27 height 11
click at [242, 434] on span "Cancel" at bounding box center [254, 432] width 38 height 11
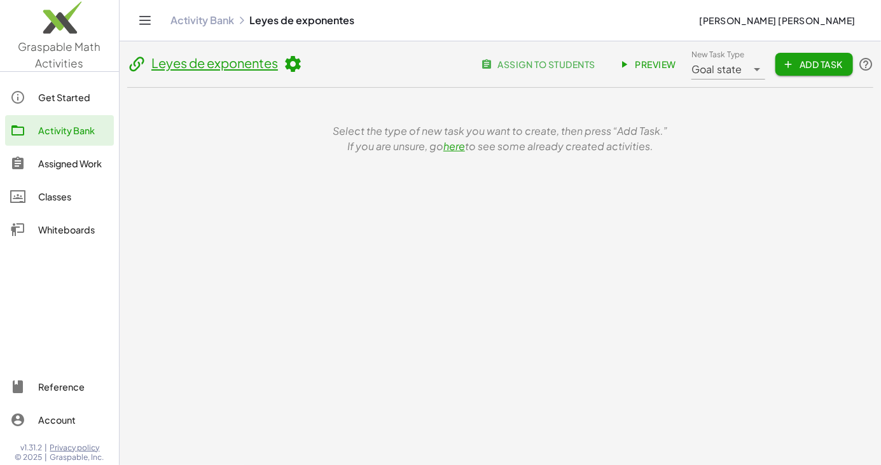
click at [145, 20] on icon "Toggle navigation" at bounding box center [145, 21] width 11 height 8
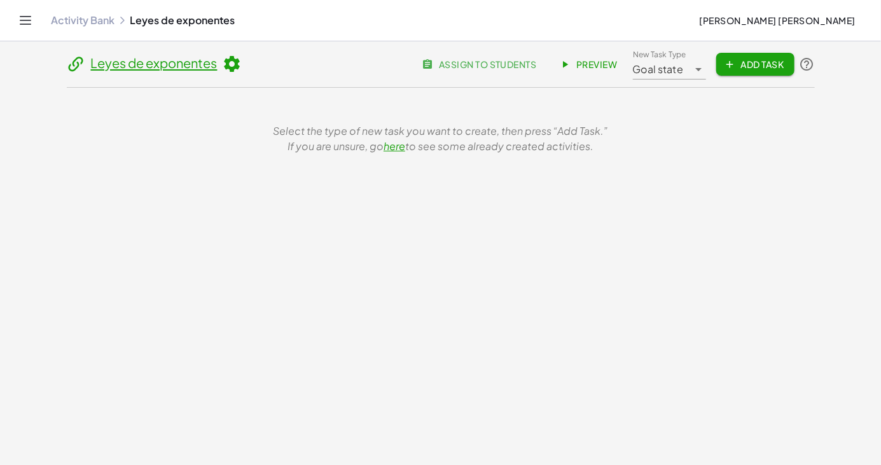
click at [28, 23] on icon "Toggle navigation" at bounding box center [25, 20] width 15 height 15
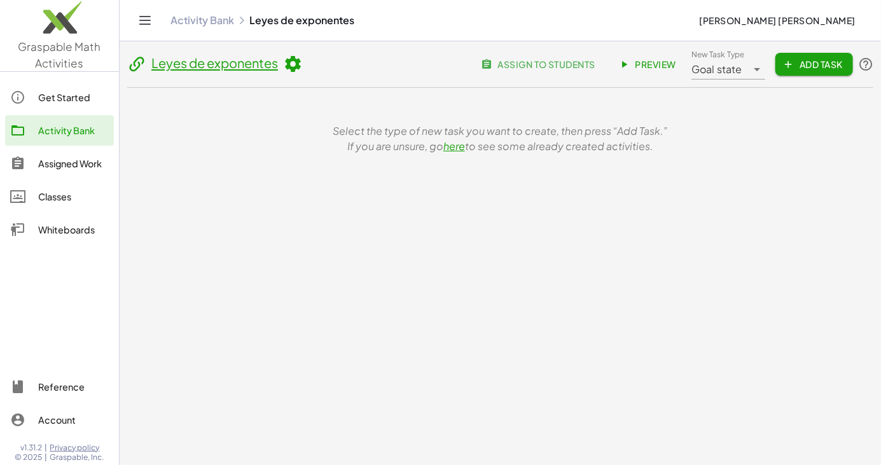
click at [58, 98] on div "Get Started" at bounding box center [73, 97] width 71 height 15
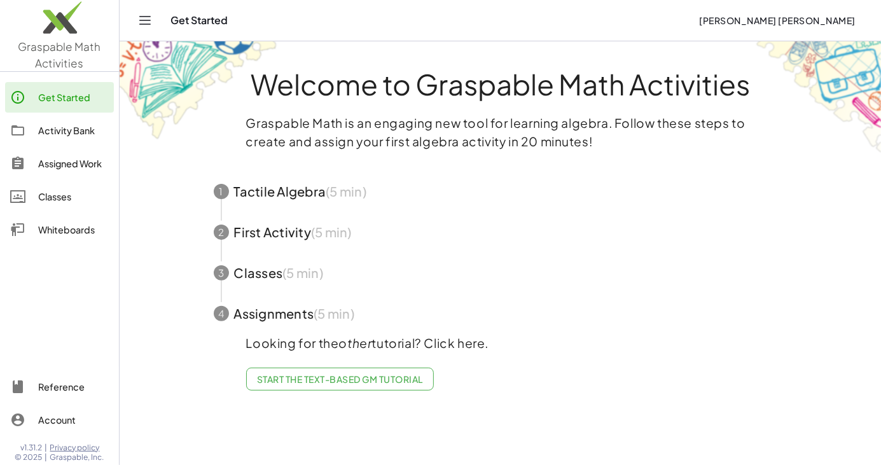
click at [58, 393] on div "Reference" at bounding box center [73, 386] width 71 height 15
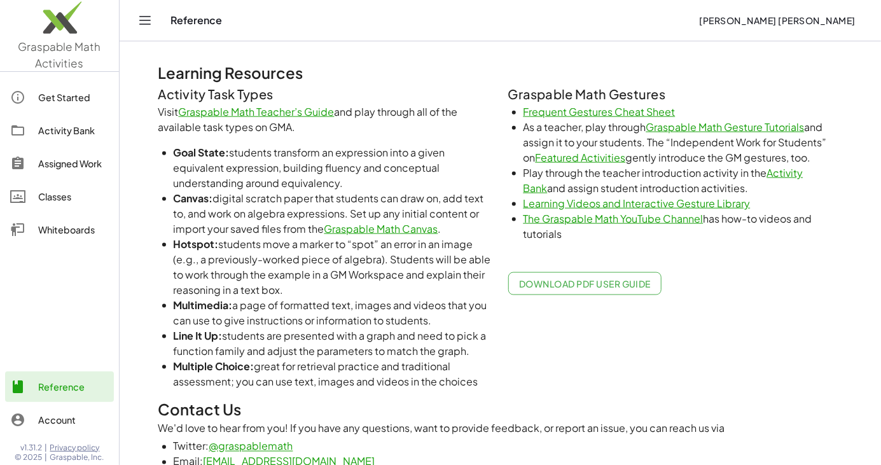
scroll to position [653, 0]
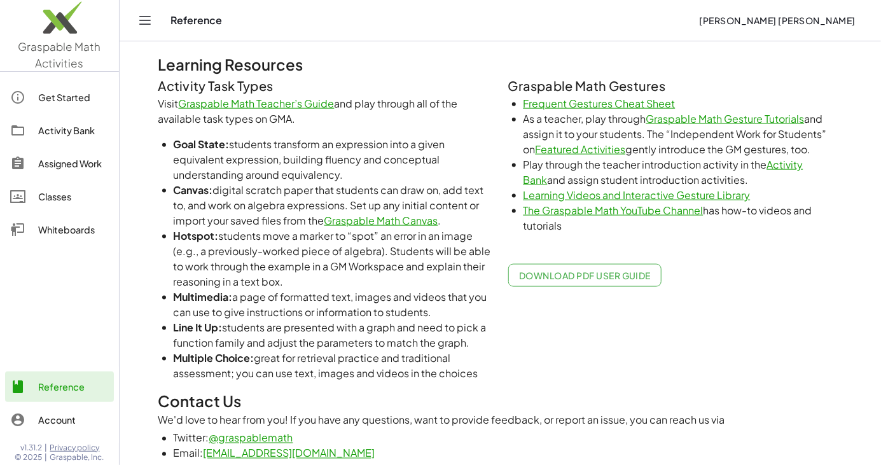
click at [407, 221] on link "Graspable Math Canvas" at bounding box center [381, 220] width 114 height 13
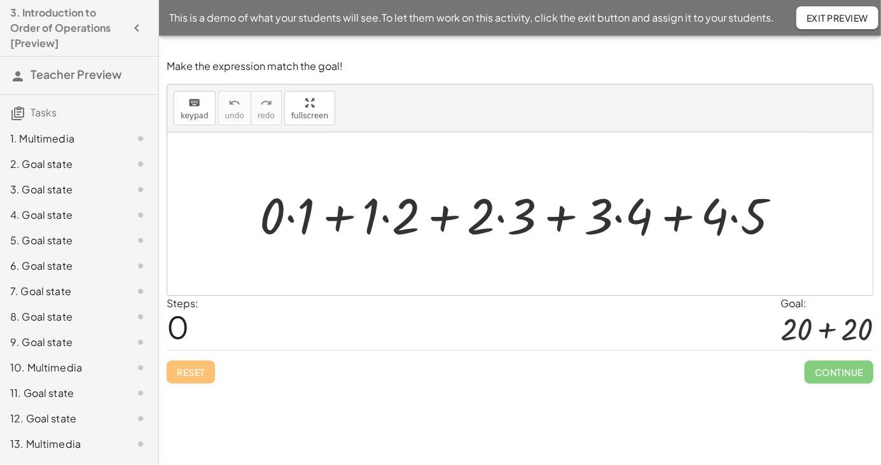
click at [53, 136] on div "1. Multimedia" at bounding box center [61, 138] width 102 height 15
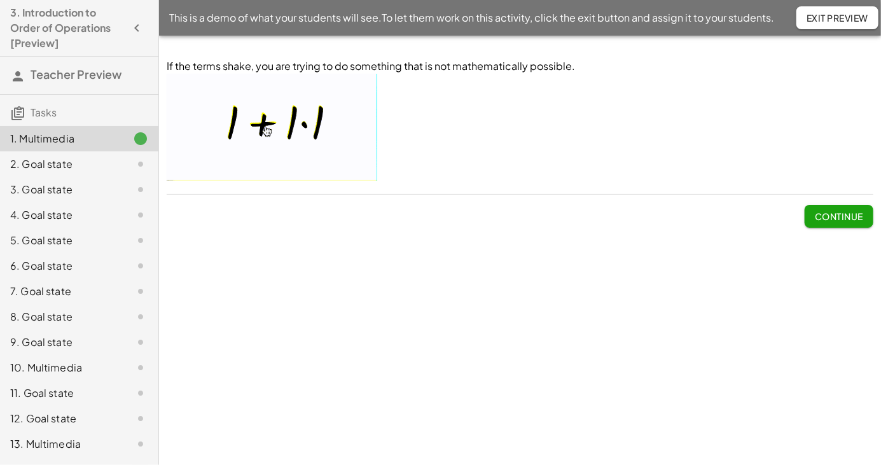
click at [45, 169] on div "2. Goal state" at bounding box center [61, 163] width 102 height 15
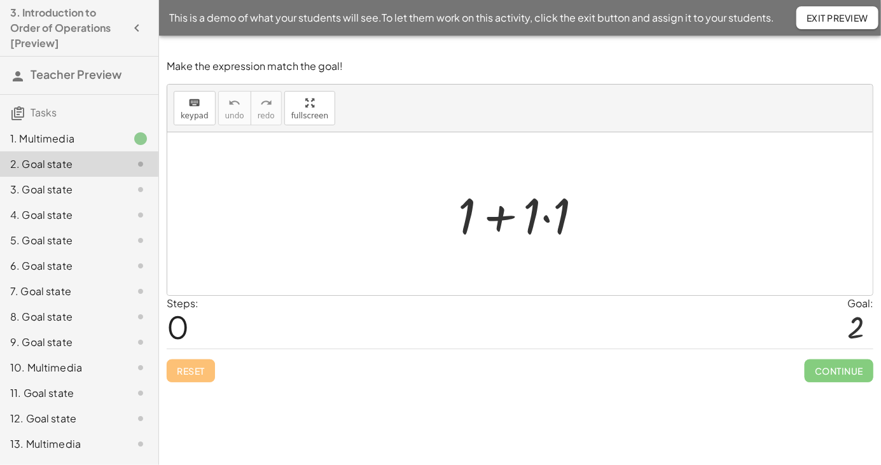
click at [41, 195] on div "3. Goal state" at bounding box center [61, 189] width 102 height 15
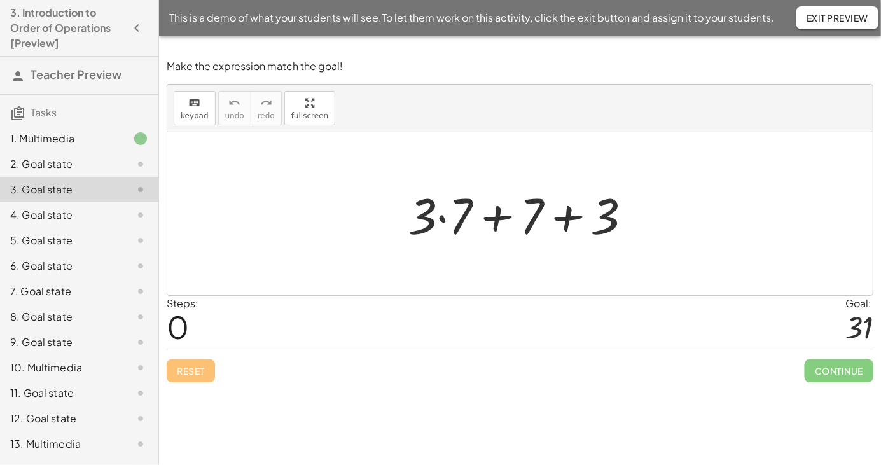
click at [45, 210] on div "4. Goal state" at bounding box center [61, 214] width 102 height 15
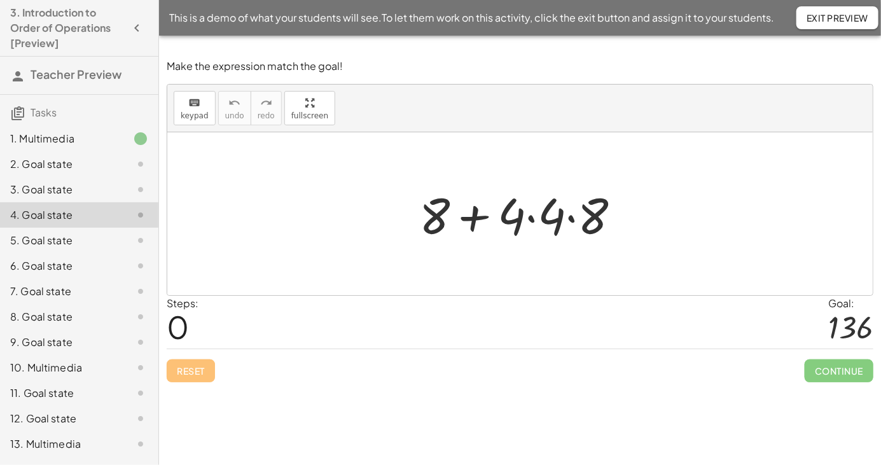
click at [62, 372] on div "10. Multimedia" at bounding box center [61, 367] width 102 height 15
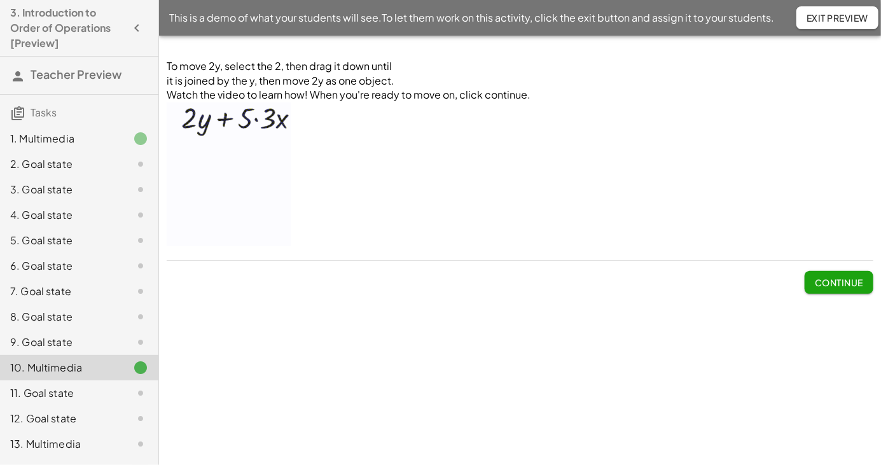
click at [52, 321] on div "8. Goal state" at bounding box center [61, 316] width 102 height 15
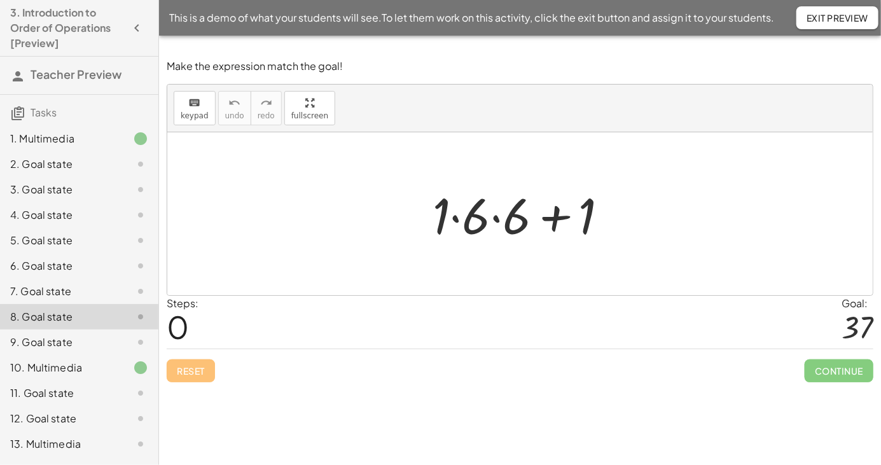
click at [49, 340] on div "9. Goal state" at bounding box center [61, 341] width 102 height 15
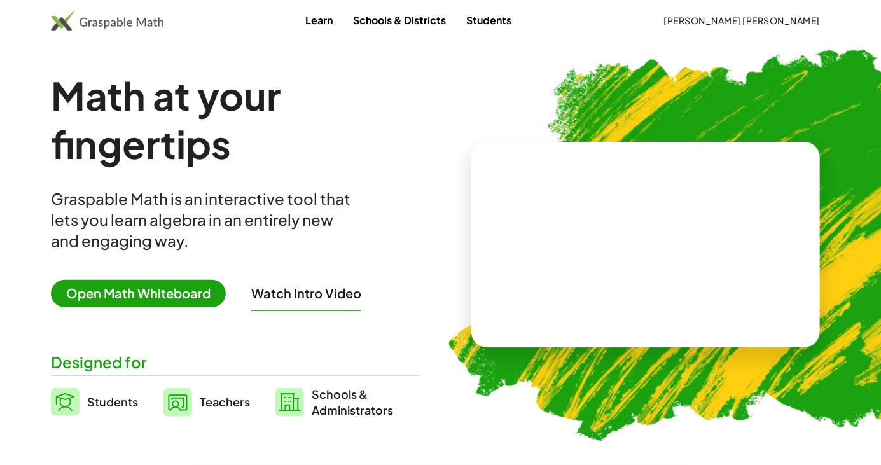
click at [340, 293] on button "Watch Intro Video" at bounding box center [306, 293] width 110 height 17
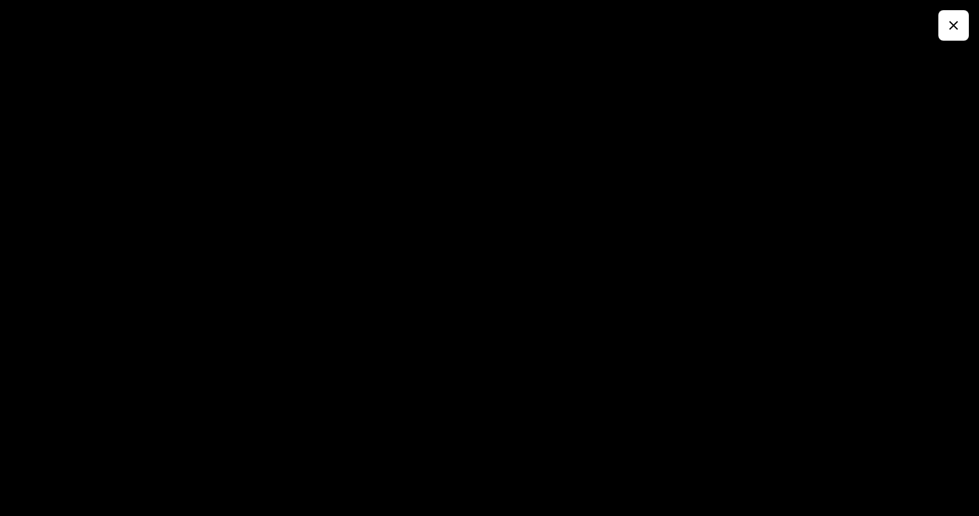
click at [880, 22] on icon "button" at bounding box center [953, 25] width 15 height 15
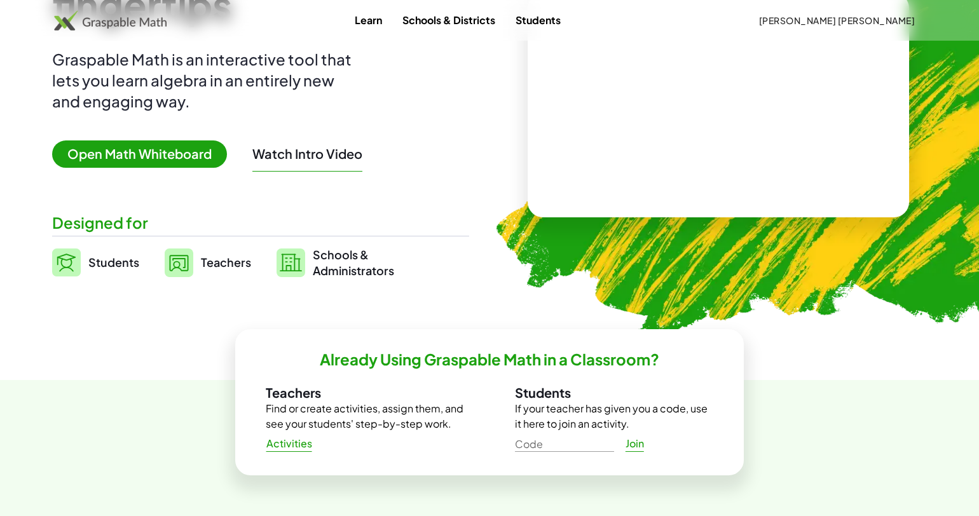
scroll to position [153, 0]
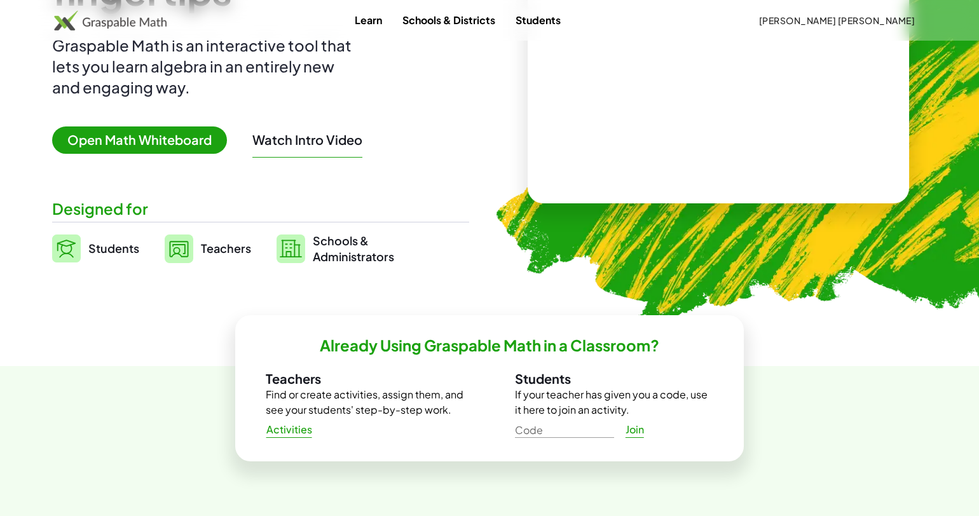
click at [287, 431] on span "Activities" at bounding box center [289, 430] width 46 height 13
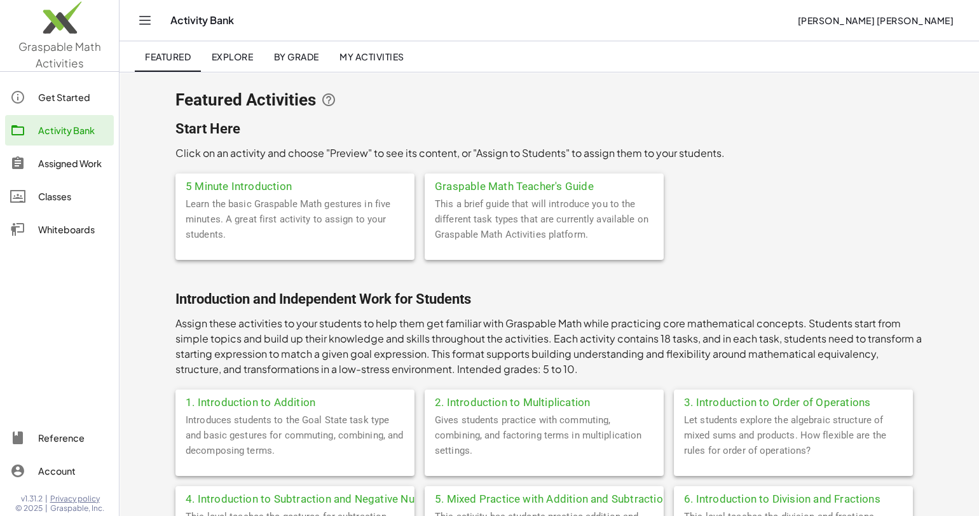
click at [562, 234] on div "This a brief guide that will introduce you to the different task types that are…" at bounding box center [544, 228] width 239 height 64
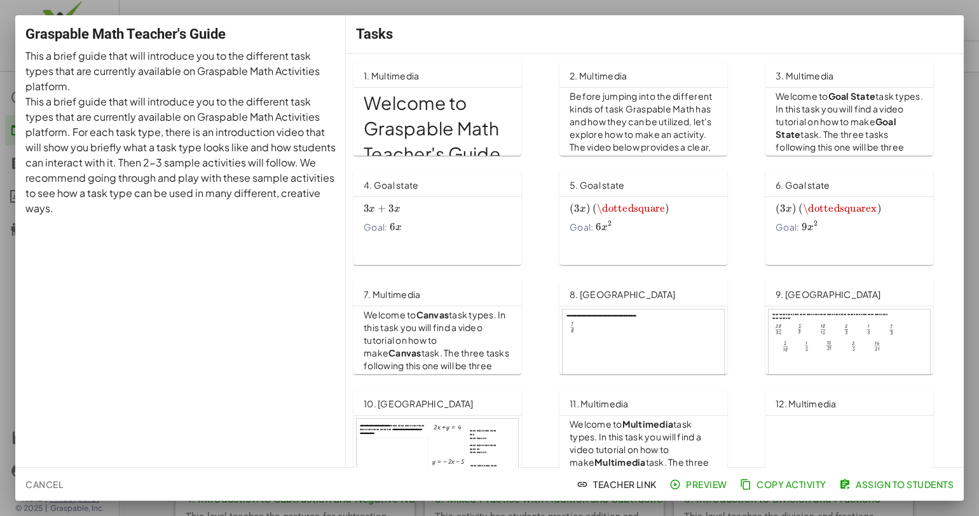
click at [438, 127] on h1 "Welcome to Graspable Math Teacher's Guide" at bounding box center [438, 128] width 148 height 76
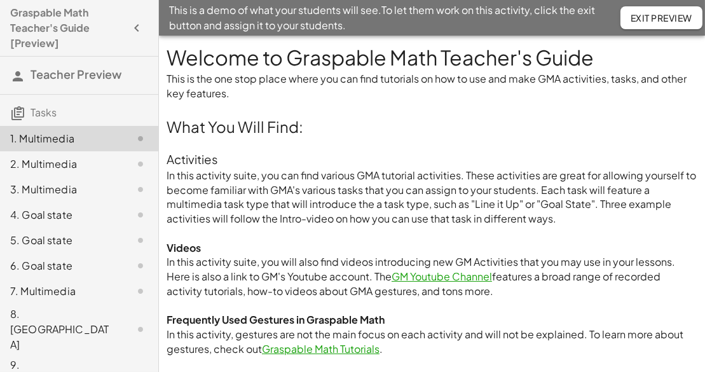
click at [560, 119] on h2 "What You Will Find:" at bounding box center [432, 127] width 531 height 22
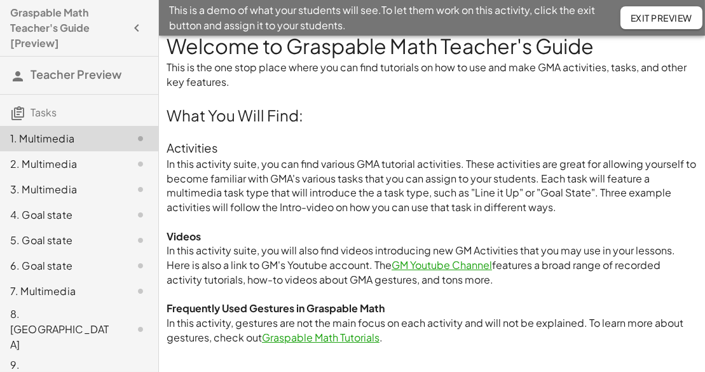
scroll to position [15, 0]
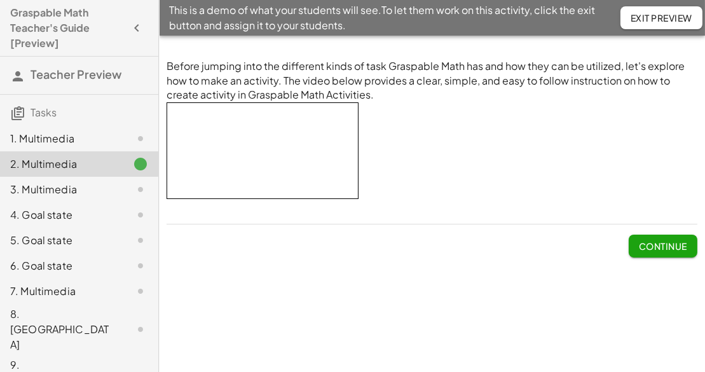
click at [649, 249] on span "Continue" at bounding box center [663, 245] width 48 height 11
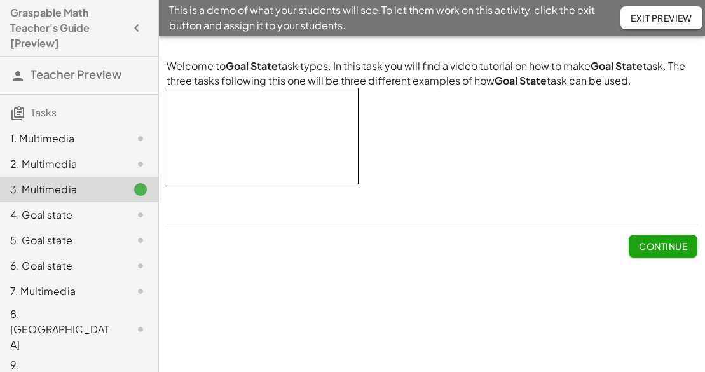
click at [654, 249] on span "Continue" at bounding box center [663, 245] width 48 height 11
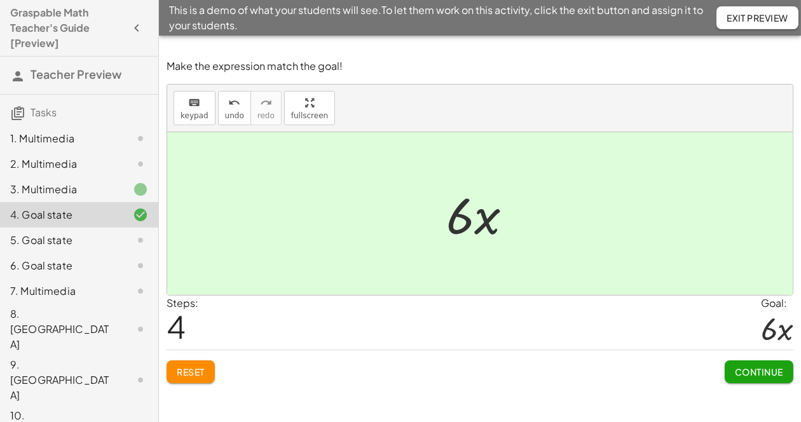
click at [705, 371] on span "Continue" at bounding box center [759, 371] width 48 height 11
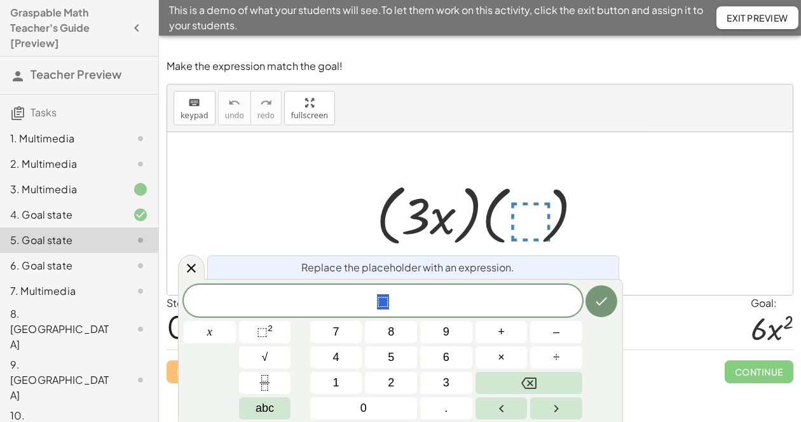
click at [446, 371] on span "3" at bounding box center [446, 383] width 6 height 17
click at [530, 371] on icon "Backspace" at bounding box center [528, 383] width 15 height 15
click at [390, 371] on span "2" at bounding box center [391, 383] width 6 height 17
click at [602, 304] on icon "Done" at bounding box center [601, 301] width 15 height 15
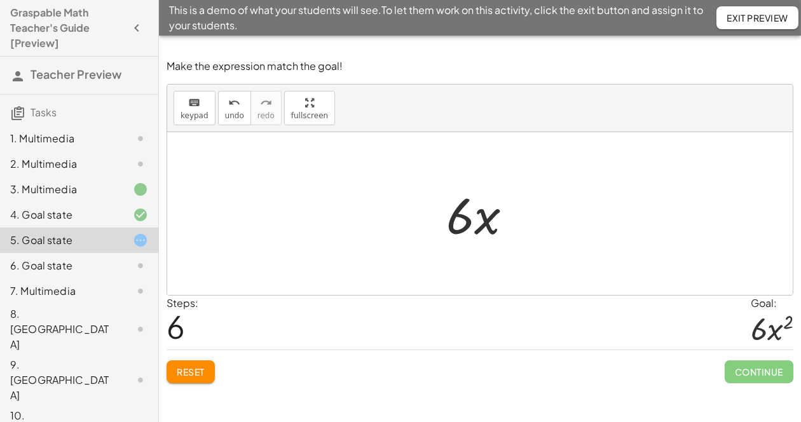
click at [196, 371] on span "Reset" at bounding box center [191, 371] width 28 height 11
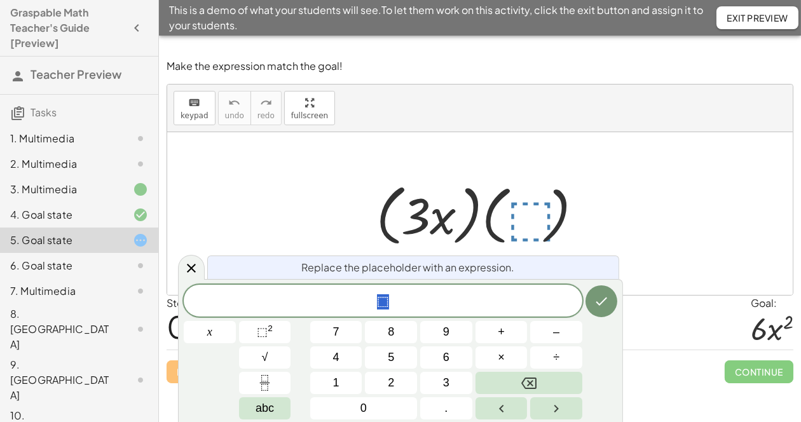
click at [392, 371] on span "2" at bounding box center [391, 383] width 6 height 17
click at [212, 336] on span "x" at bounding box center [209, 332] width 5 height 17
click at [601, 307] on icon "Done" at bounding box center [601, 301] width 15 height 15
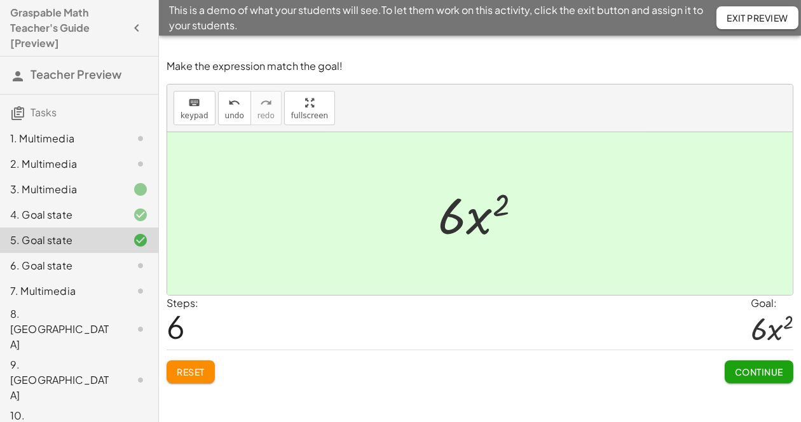
click at [705, 368] on span "Continue" at bounding box center [759, 371] width 48 height 11
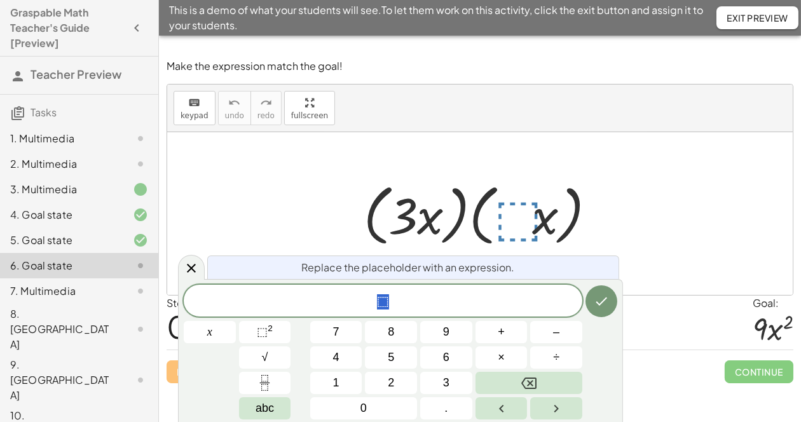
click at [441, 371] on button "3" at bounding box center [446, 383] width 52 height 22
click at [603, 301] on icon "Done" at bounding box center [601, 302] width 11 height 8
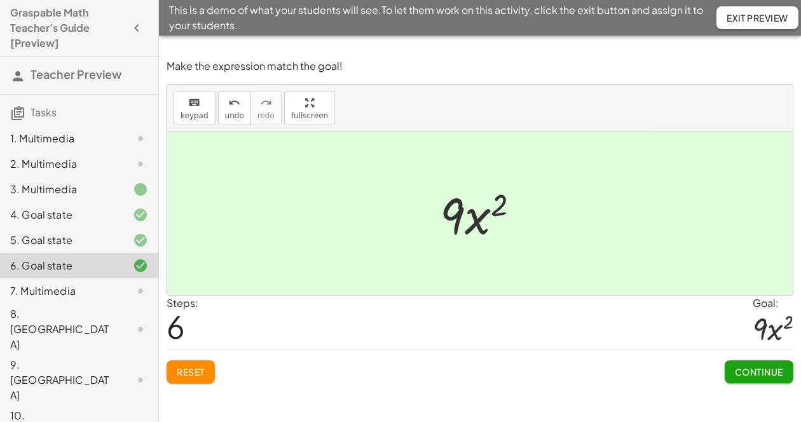
click at [705, 367] on span "Continue" at bounding box center [759, 371] width 48 height 11
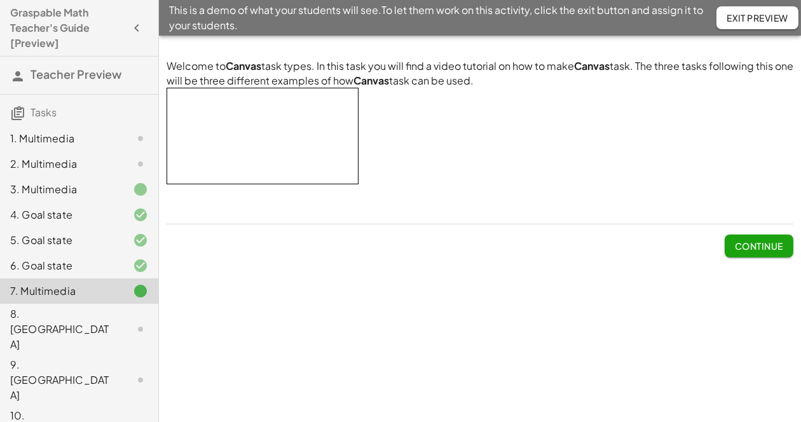
click at [705, 245] on span "Continue" at bounding box center [759, 245] width 48 height 11
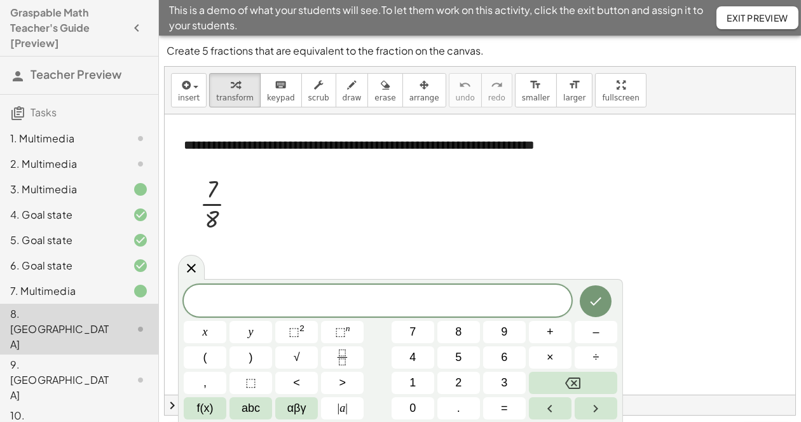
click at [408, 371] on button "1" at bounding box center [413, 383] width 43 height 22
click at [413, 365] on span "4" at bounding box center [413, 357] width 6 height 17
click at [334, 358] on icon "Fraction" at bounding box center [342, 358] width 16 height 16
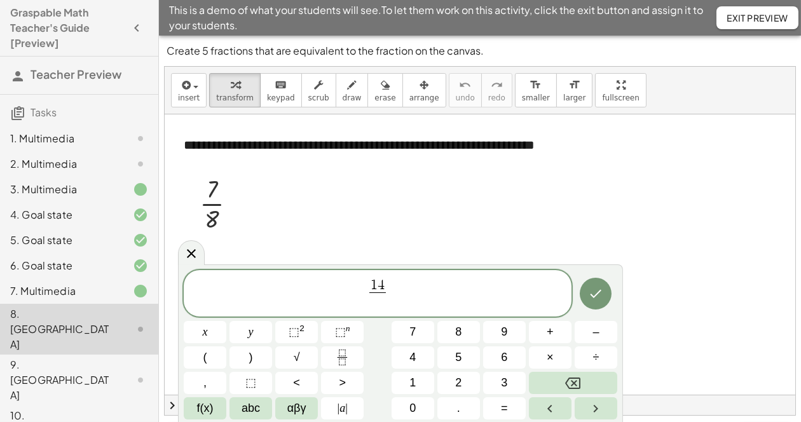
click at [410, 371] on span "1" at bounding box center [413, 383] width 6 height 17
click at [501, 359] on span "6" at bounding box center [504, 357] width 6 height 17
click at [599, 295] on icon "Done" at bounding box center [595, 293] width 15 height 15
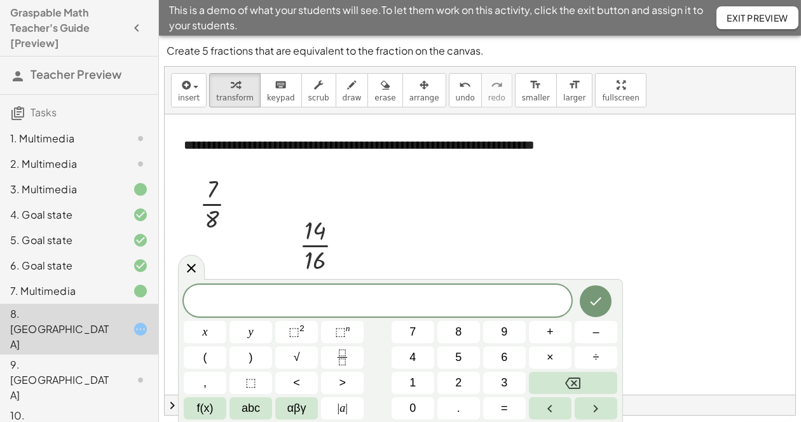
click at [415, 371] on span "1" at bounding box center [413, 383] width 6 height 17
click at [408, 357] on button "4" at bounding box center [413, 358] width 43 height 22
click at [574, 371] on icon "Backspace" at bounding box center [572, 383] width 15 height 11
click at [562, 371] on button "Backspace" at bounding box center [573, 383] width 88 height 22
click at [506, 371] on span "3" at bounding box center [504, 383] width 6 height 17
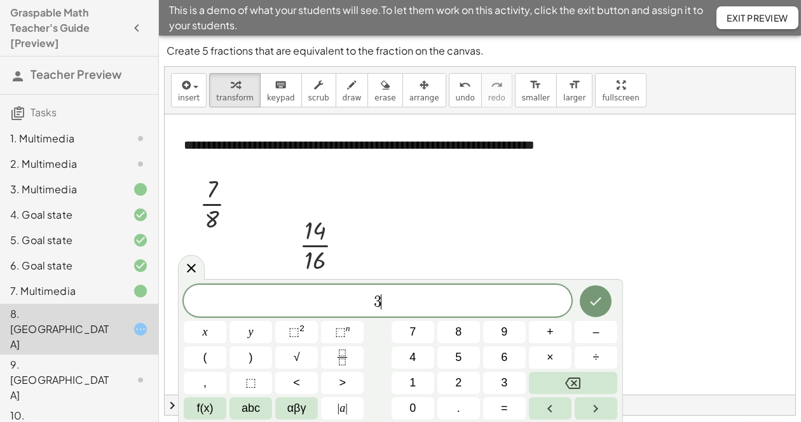
click at [460, 364] on span "5" at bounding box center [458, 357] width 6 height 17
click at [342, 359] on icon "Fraction" at bounding box center [342, 358] width 16 height 16
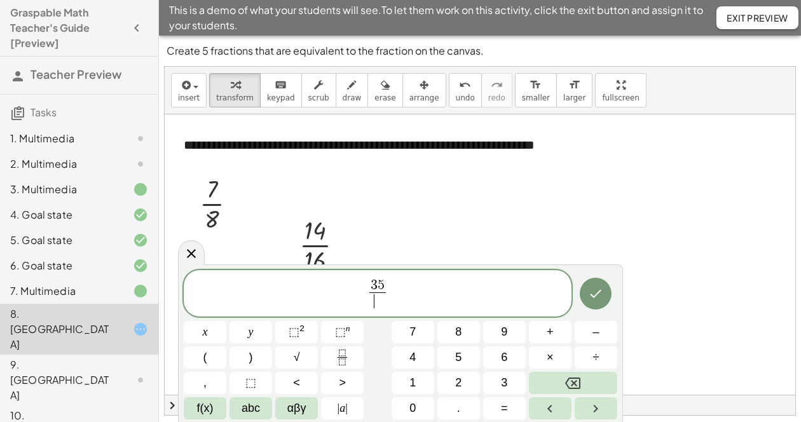
click at [410, 361] on button "4" at bounding box center [413, 358] width 43 height 22
click at [415, 371] on span "0" at bounding box center [413, 408] width 6 height 17
click at [600, 298] on icon "Done" at bounding box center [595, 293] width 15 height 15
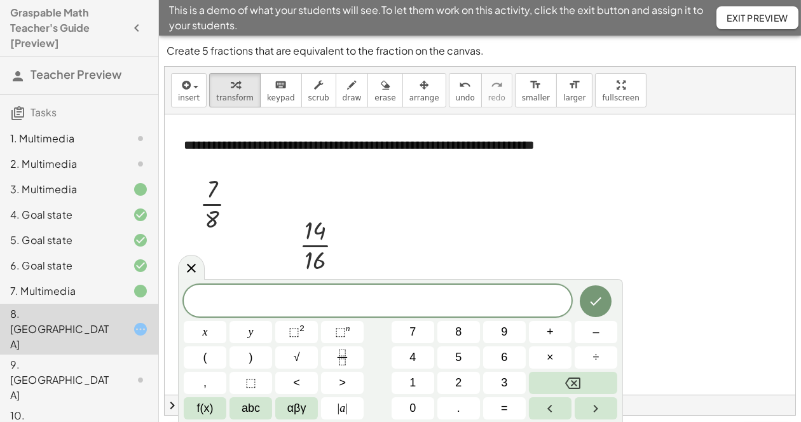
click at [458, 371] on span "2" at bounding box center [458, 383] width 6 height 17
click at [414, 371] on span "1" at bounding box center [413, 383] width 6 height 17
click at [344, 361] on icon "Fraction" at bounding box center [342, 358] width 16 height 16
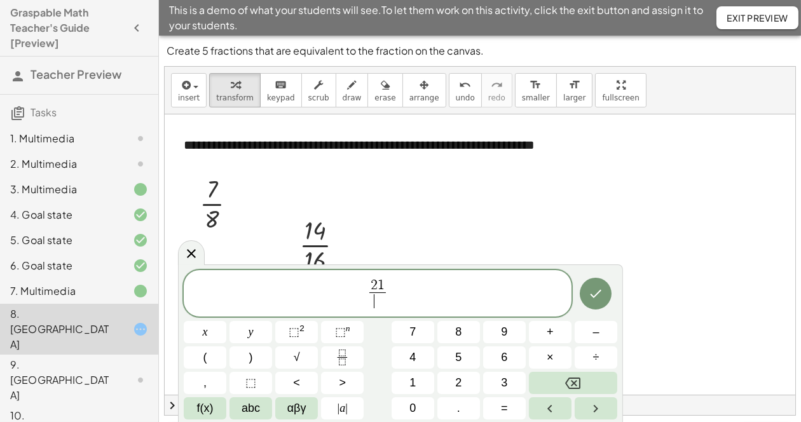
click at [454, 371] on button "2" at bounding box center [459, 383] width 43 height 22
click at [405, 358] on button "4" at bounding box center [413, 358] width 43 height 22
click at [595, 293] on icon "Done" at bounding box center [595, 293] width 15 height 15
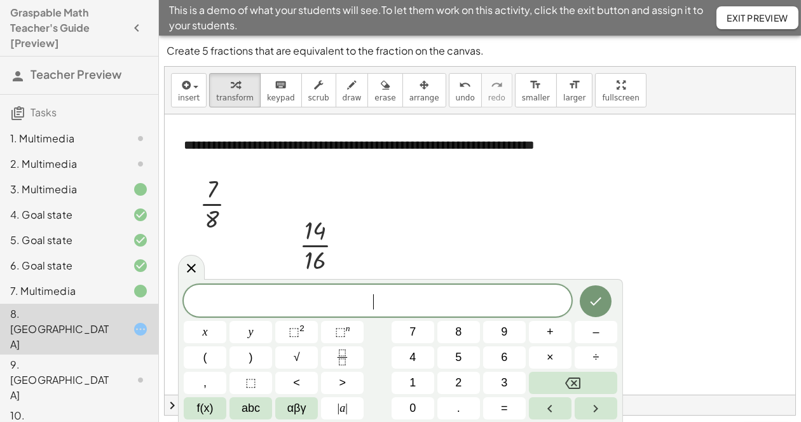
click at [408, 331] on button "7" at bounding box center [413, 332] width 43 height 22
click at [410, 371] on span "0" at bounding box center [413, 408] width 6 height 17
click at [341, 359] on icon "Fraction" at bounding box center [342, 358] width 16 height 16
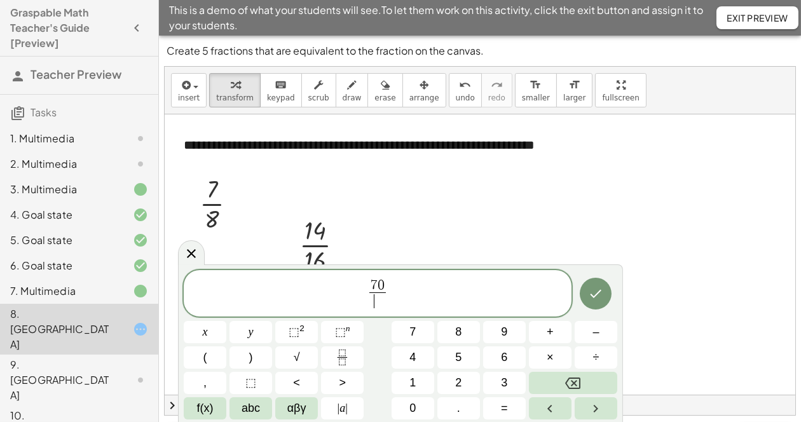
click at [458, 327] on span "8" at bounding box center [458, 332] width 6 height 17
click at [412, 371] on span "0" at bounding box center [413, 408] width 6 height 17
click at [598, 294] on icon "Done" at bounding box center [596, 294] width 11 height 8
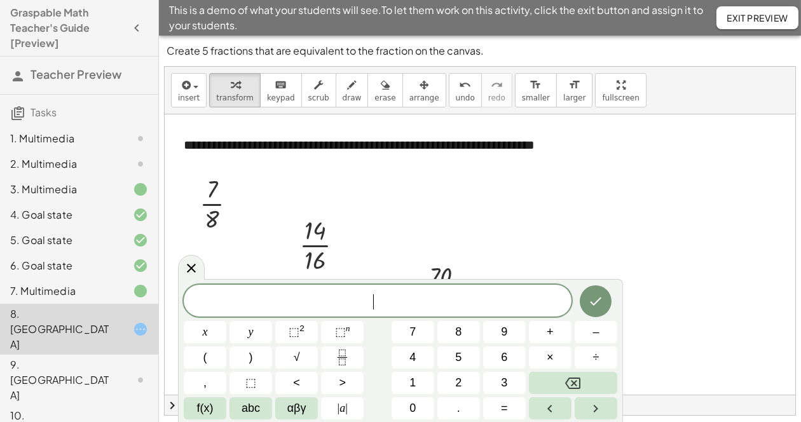
click at [504, 361] on span "6" at bounding box center [504, 357] width 6 height 17
click at [504, 371] on span "3" at bounding box center [504, 383] width 6 height 17
click at [342, 355] on icon "Fraction" at bounding box center [342, 358] width 16 height 16
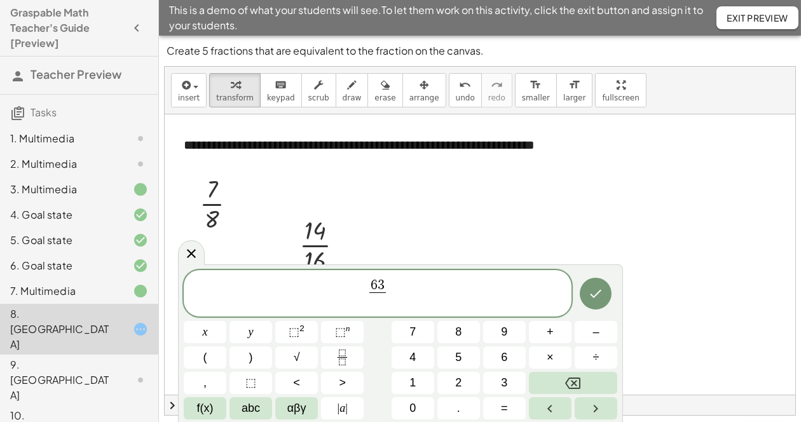
click at [457, 371] on span "2" at bounding box center [458, 383] width 6 height 17
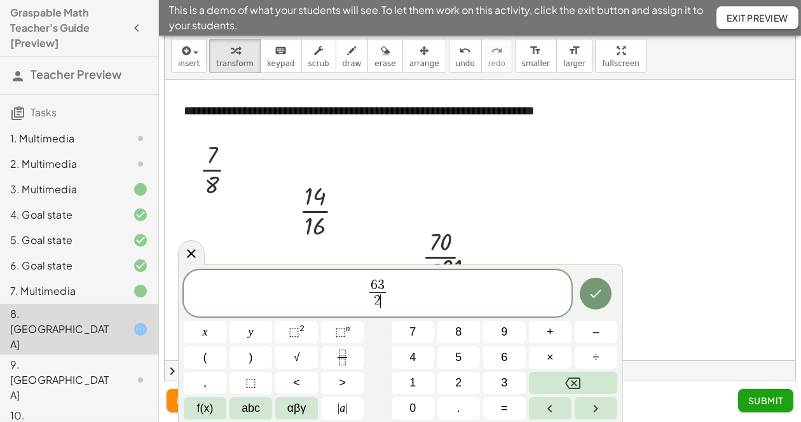
scroll to position [36, 0]
click at [572, 371] on icon "Backspace" at bounding box center [572, 383] width 15 height 15
click at [420, 333] on button "7" at bounding box center [413, 332] width 43 height 22
click at [460, 371] on span "2" at bounding box center [458, 383] width 6 height 17
click at [596, 298] on icon "Done" at bounding box center [595, 293] width 15 height 15
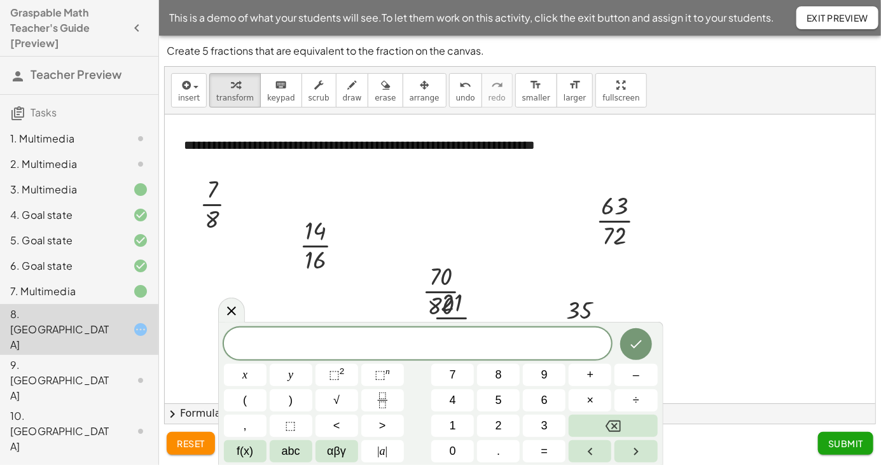
click at [705, 23] on span "This is a demo of what your students will see. To let them work on this activit…" at bounding box center [471, 17] width 605 height 15
click at [640, 349] on icon "Done" at bounding box center [635, 343] width 15 height 15
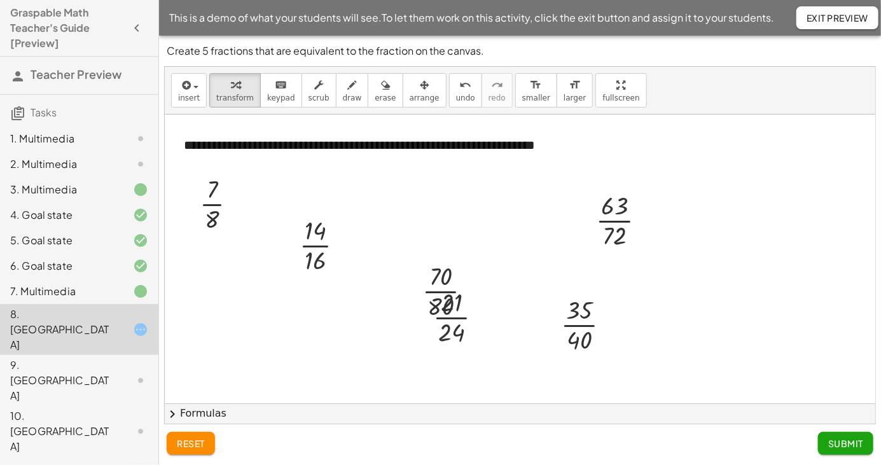
scroll to position [0, 0]
click at [705, 371] on span "Submit" at bounding box center [845, 443] width 35 height 11
click at [0, 0] on span "Submit" at bounding box center [0, 0] width 0 height 0
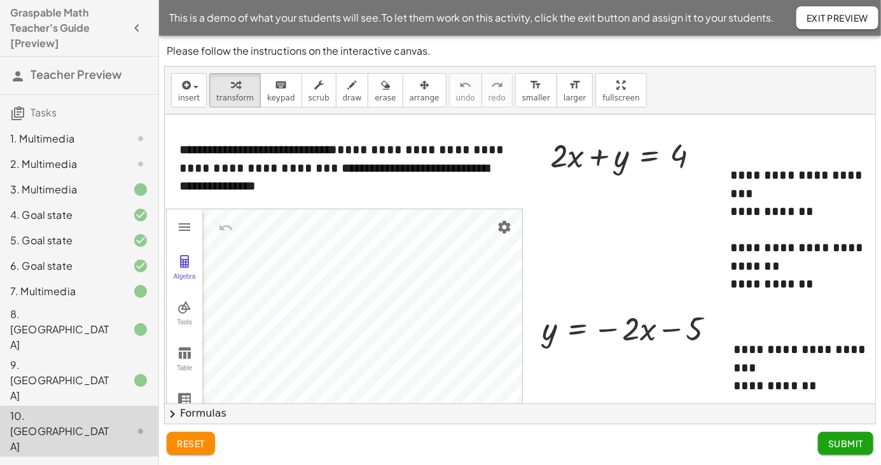
click at [36, 261] on div "6. Goal state" at bounding box center [61, 265] width 102 height 15
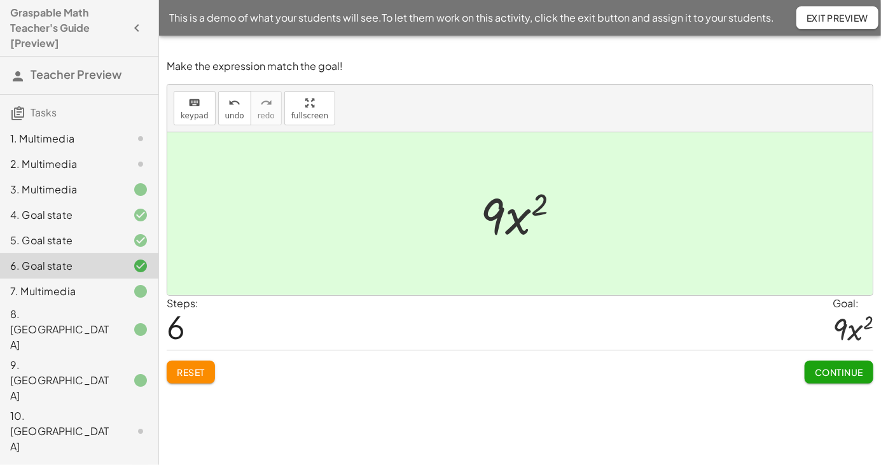
click at [53, 288] on div "7. Multimedia" at bounding box center [61, 291] width 102 height 15
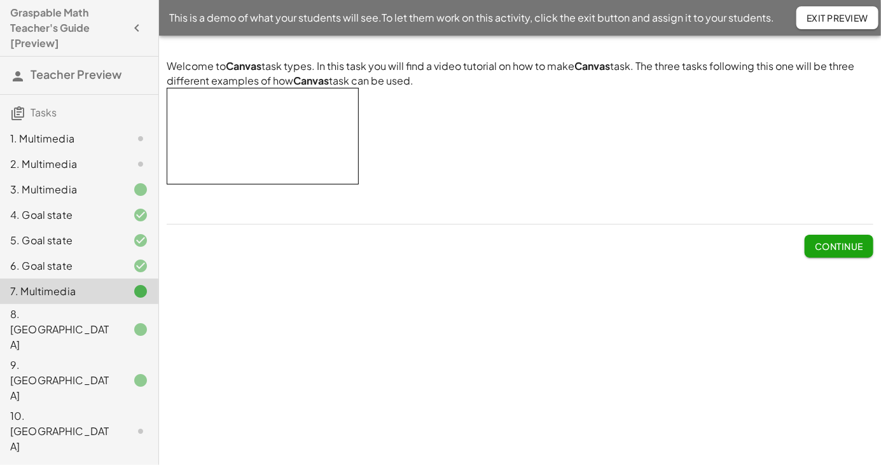
click at [59, 190] on div "3. Multimedia" at bounding box center [61, 189] width 102 height 15
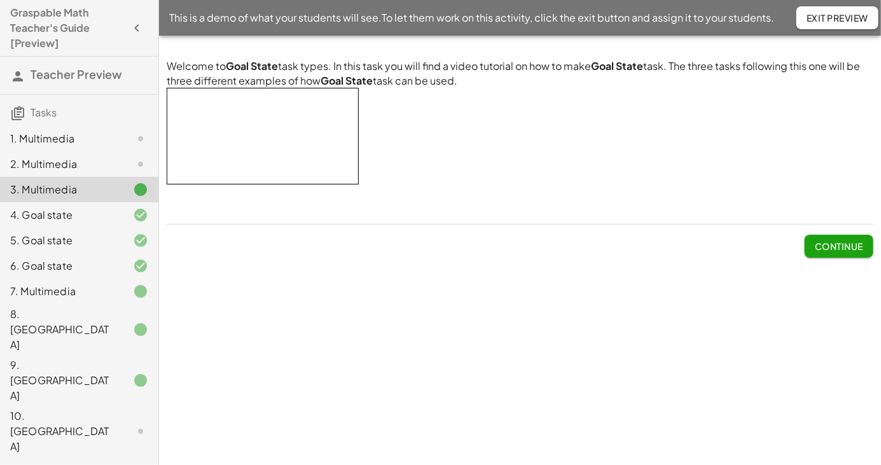
click at [59, 214] on div "4. Goal state" at bounding box center [61, 214] width 102 height 15
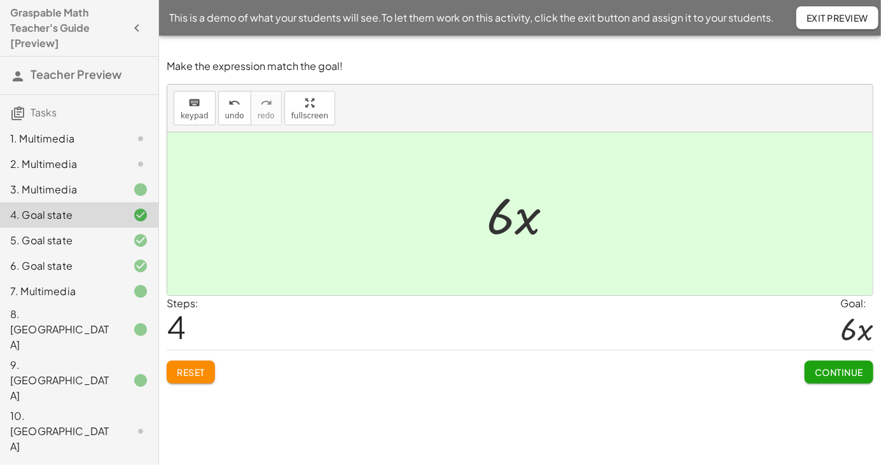
click at [52, 296] on div "7. Multimedia" at bounding box center [61, 291] width 102 height 15
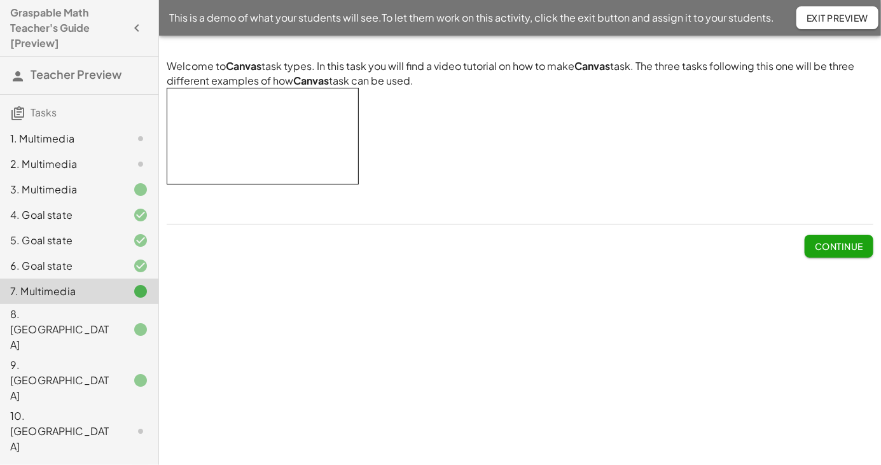
click at [52, 267] on div "6. Goal state" at bounding box center [61, 265] width 102 height 15
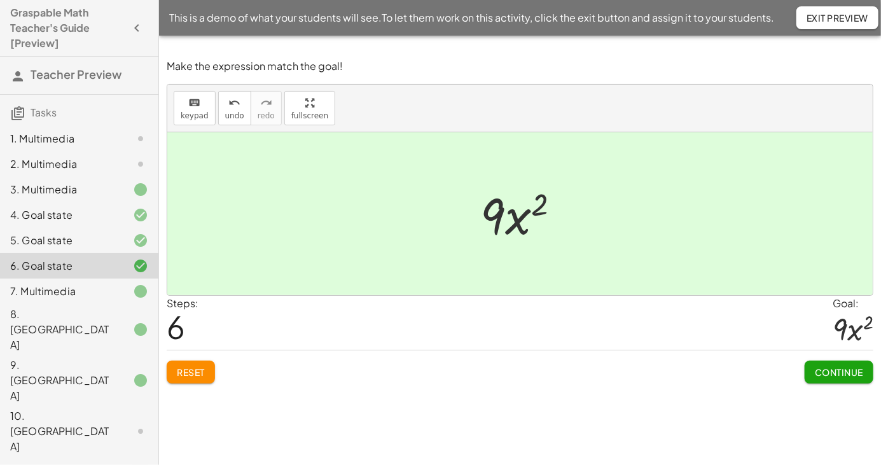
click at [59, 300] on div "7. Multimedia" at bounding box center [79, 291] width 158 height 25
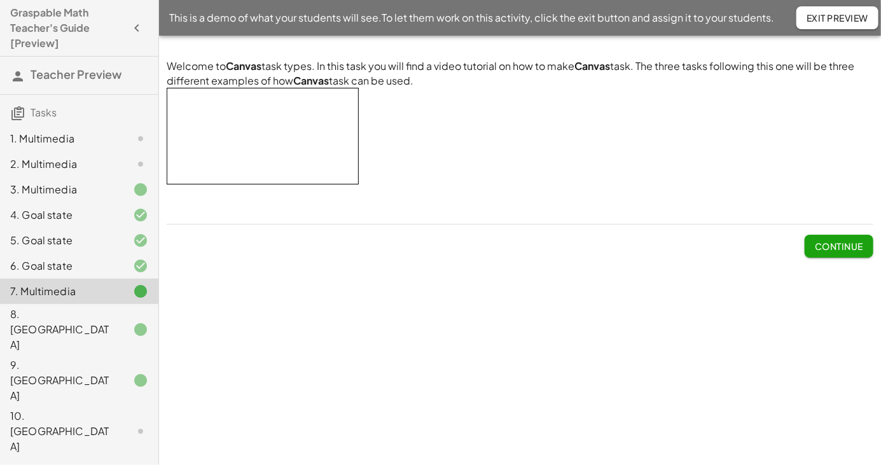
click at [52, 320] on div "8. [GEOGRAPHIC_DATA]" at bounding box center [61, 330] width 102 height 46
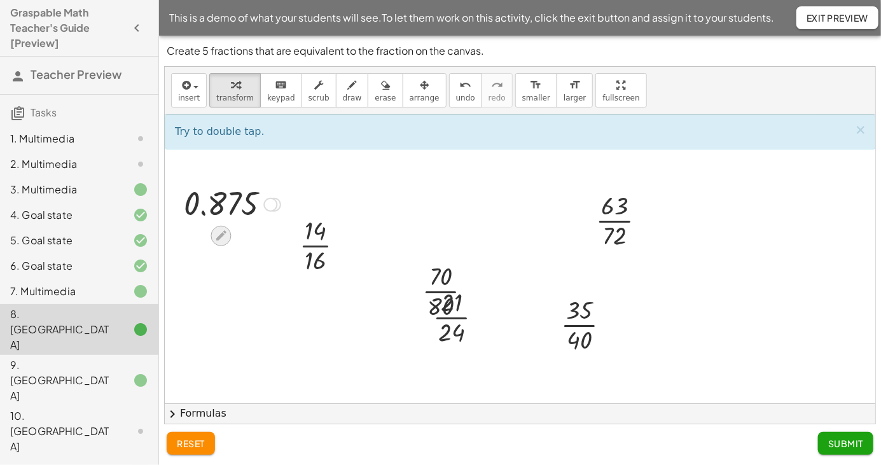
click at [222, 236] on icon at bounding box center [221, 236] width 10 height 10
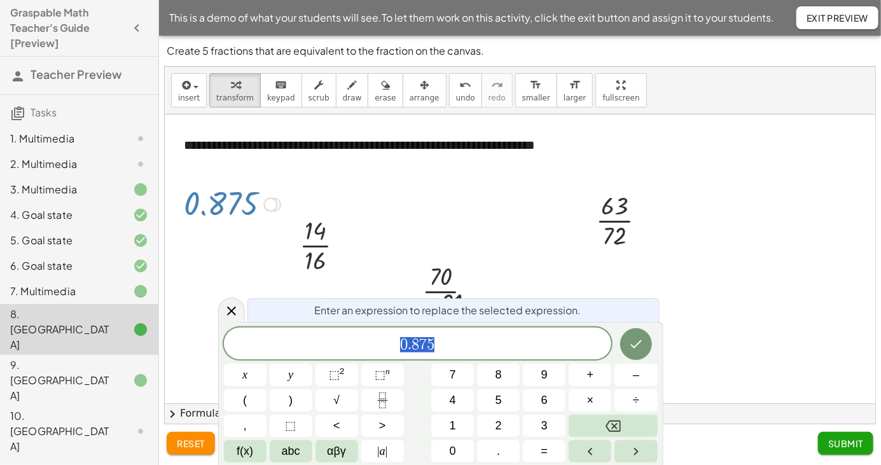
click at [641, 350] on icon "Done" at bounding box center [635, 343] width 15 height 15
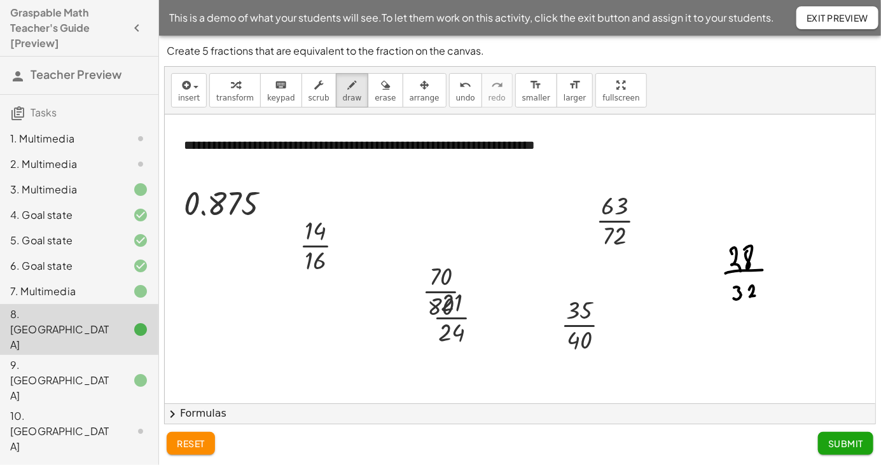
click at [705, 82] on div "insert select one: Math Expression Function Text Youtube Video Graphing Geometr…" at bounding box center [520, 91] width 710 height 48
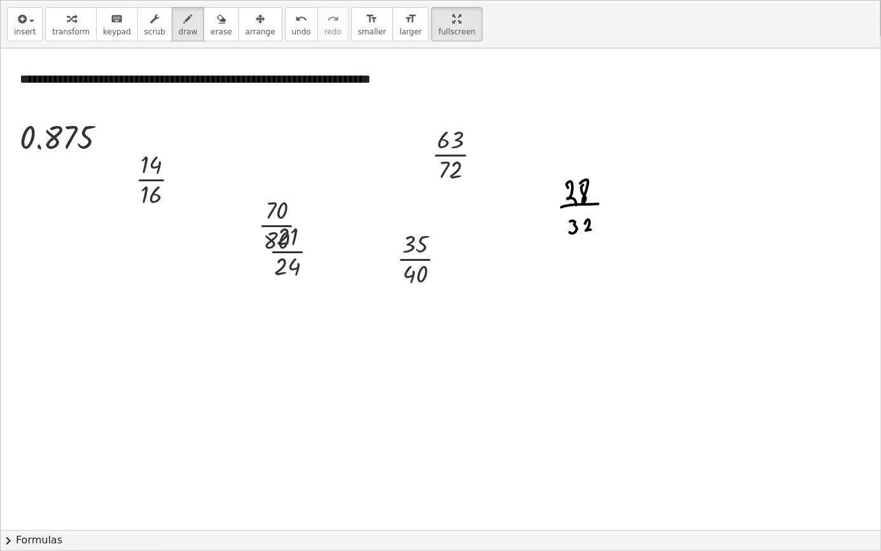
click at [39, 371] on button "chevron_right Formulas" at bounding box center [440, 540] width 879 height 20
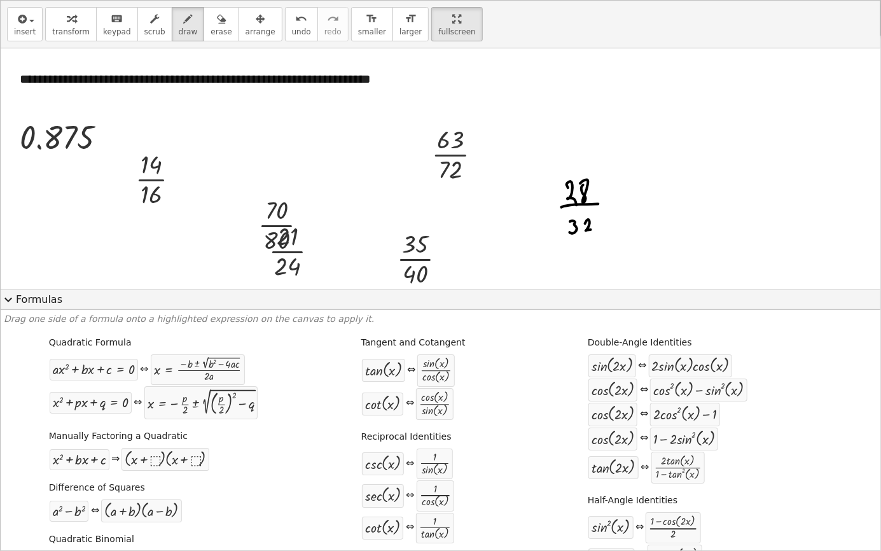
click at [41, 371] on div "Quadratic Formula + · a · x 2 + · b · x + c = 0 ⇔ x = · ( − b ± 2 √ ( + b 2 − ·…" at bounding box center [440, 542] width 873 height 420
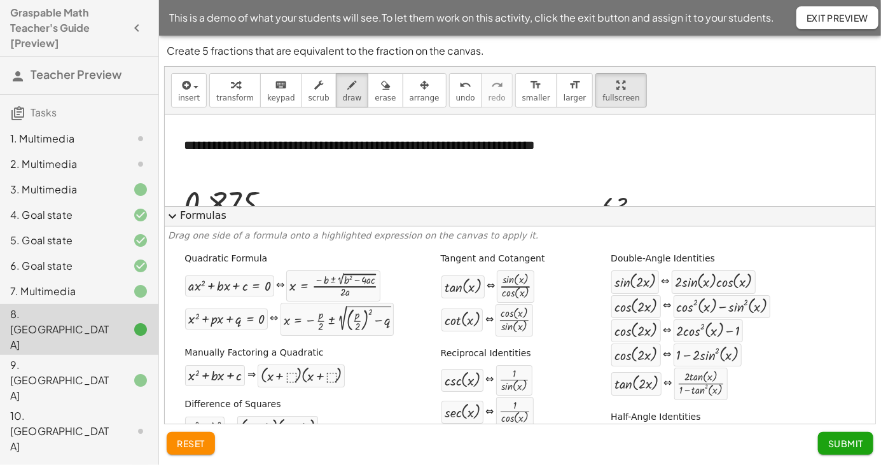
click at [176, 224] on span "expand_more" at bounding box center [172, 216] width 15 height 15
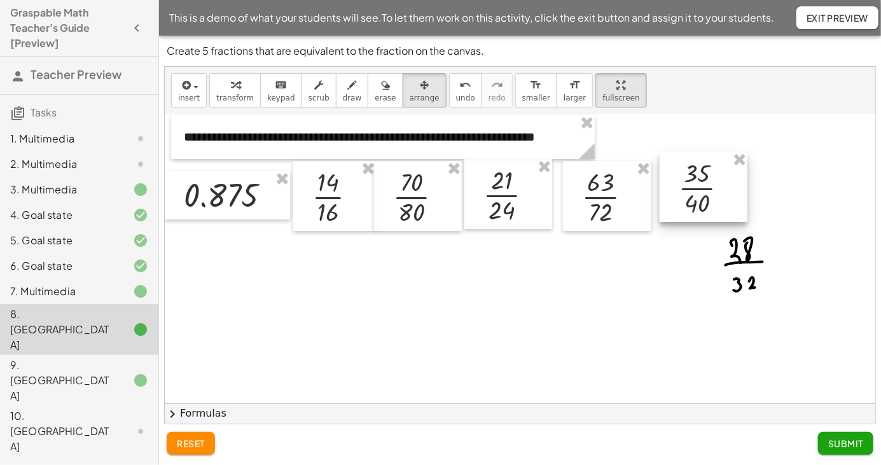
scroll to position [8, 0]
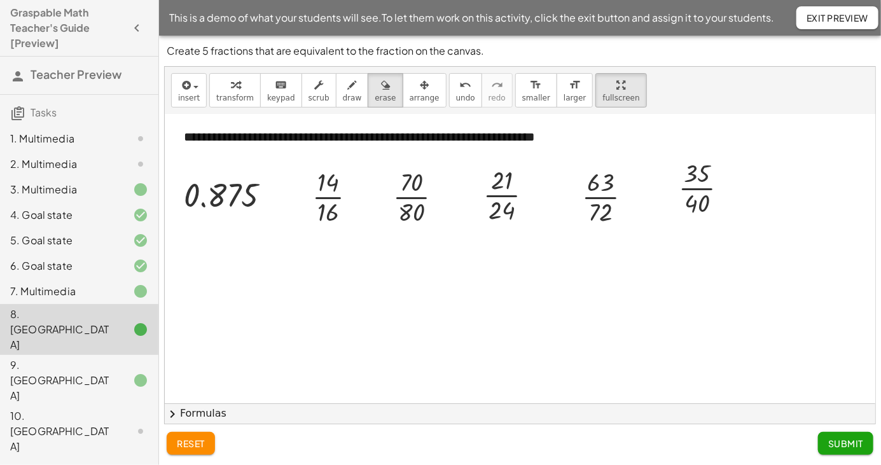
click at [705, 23] on span "Exit Preview" at bounding box center [837, 17] width 62 height 11
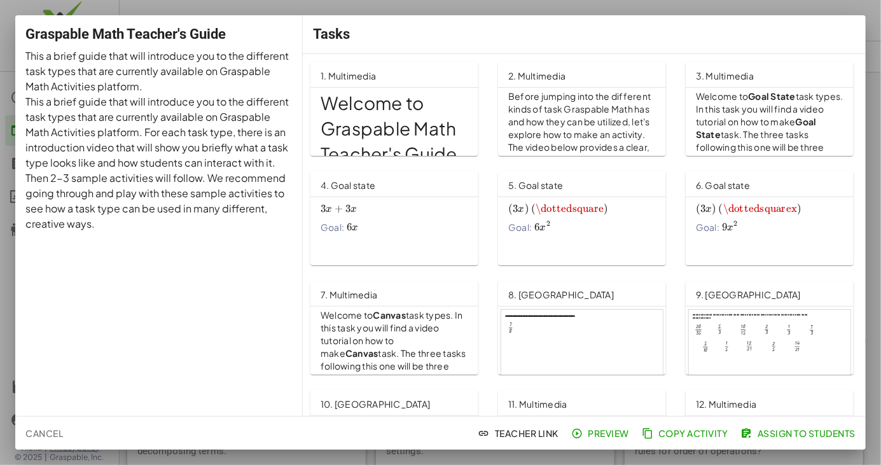
click at [55, 434] on span "Cancel" at bounding box center [44, 432] width 38 height 11
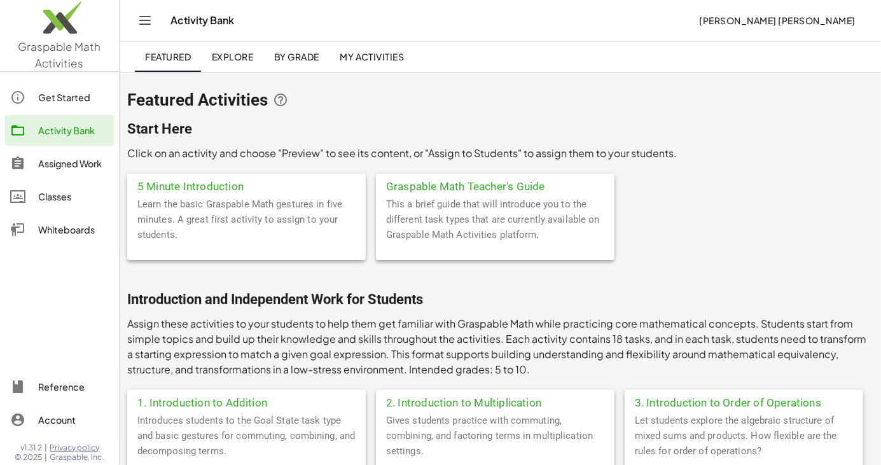
click at [508, 186] on div "Graspable Math Teacher's Guide" at bounding box center [495, 185] width 238 height 23
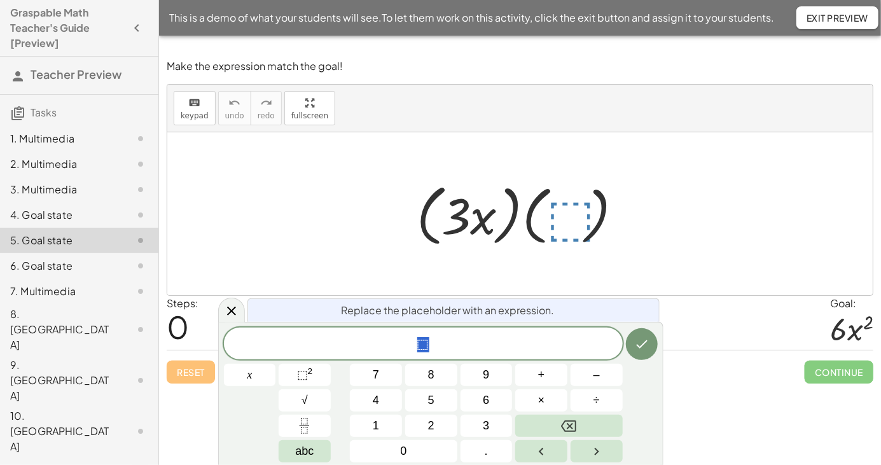
click at [426, 423] on button "2" at bounding box center [431, 426] width 52 height 22
click at [249, 366] on span "x" at bounding box center [249, 374] width 5 height 17
click at [646, 341] on icon "Done" at bounding box center [641, 344] width 11 height 8
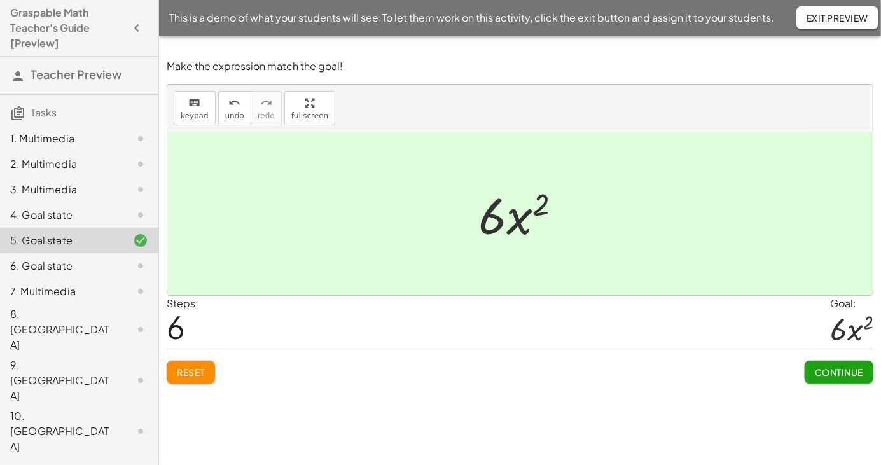
click at [825, 370] on span "Continue" at bounding box center [839, 371] width 48 height 11
